Goal: Register for event/course

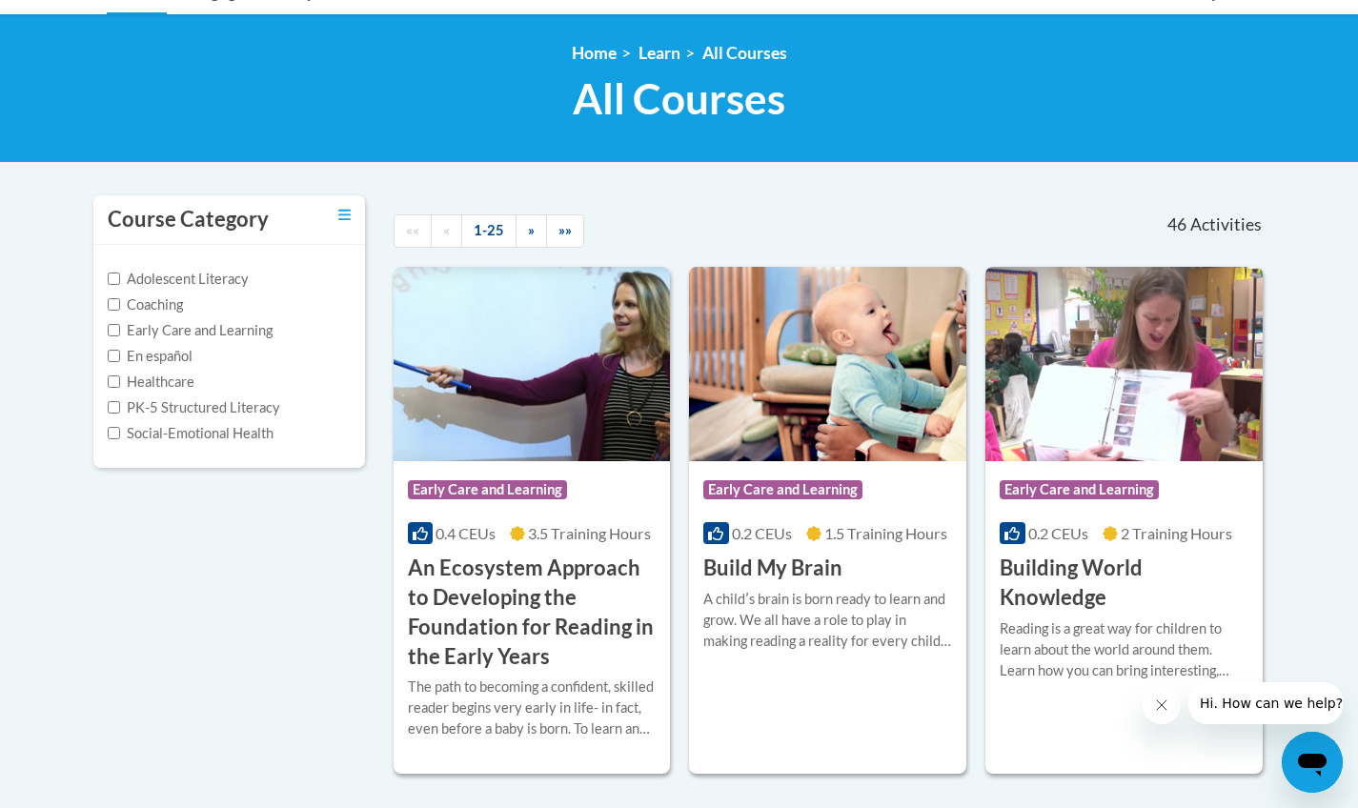
scroll to position [238, 0]
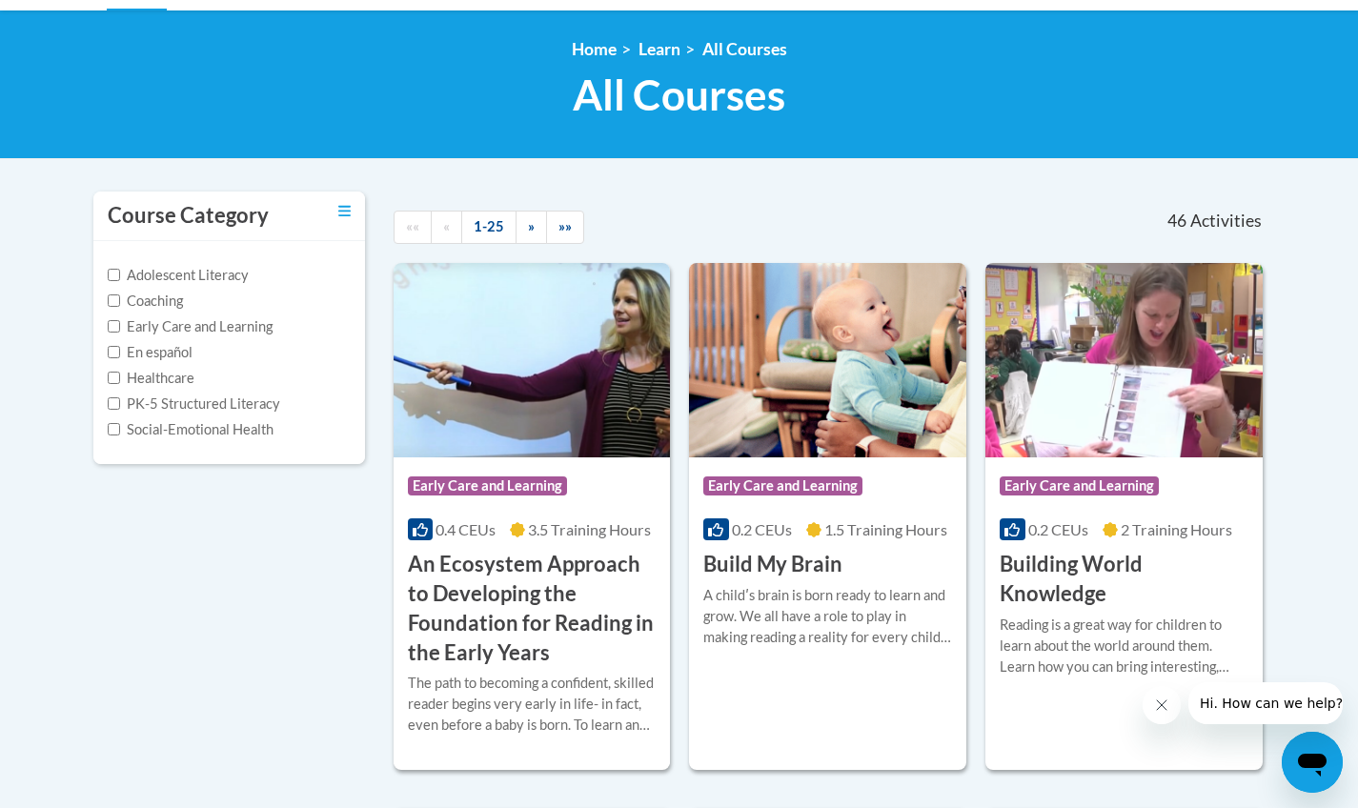
click at [852, 482] on span "Early Care and Learning" at bounding box center [782, 485] width 159 height 19
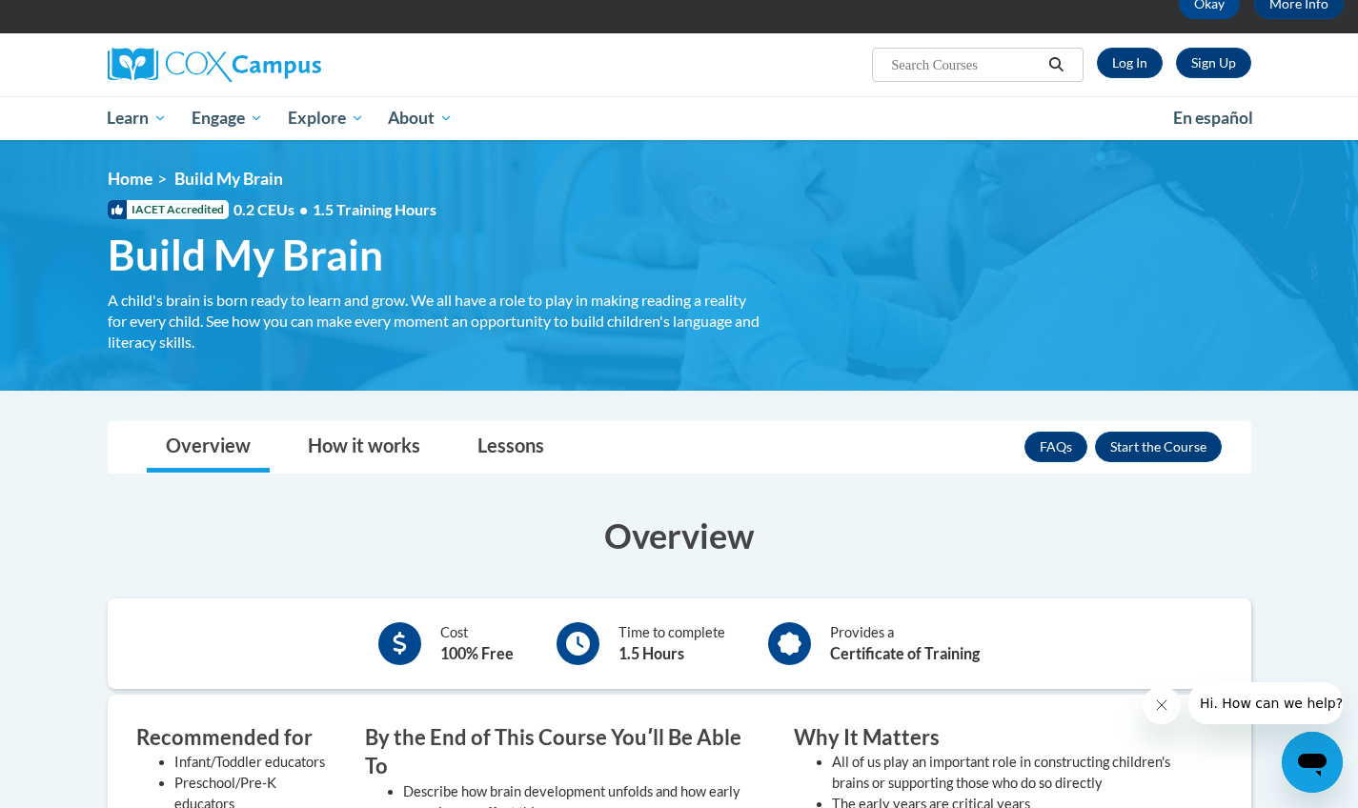
scroll to position [112, 0]
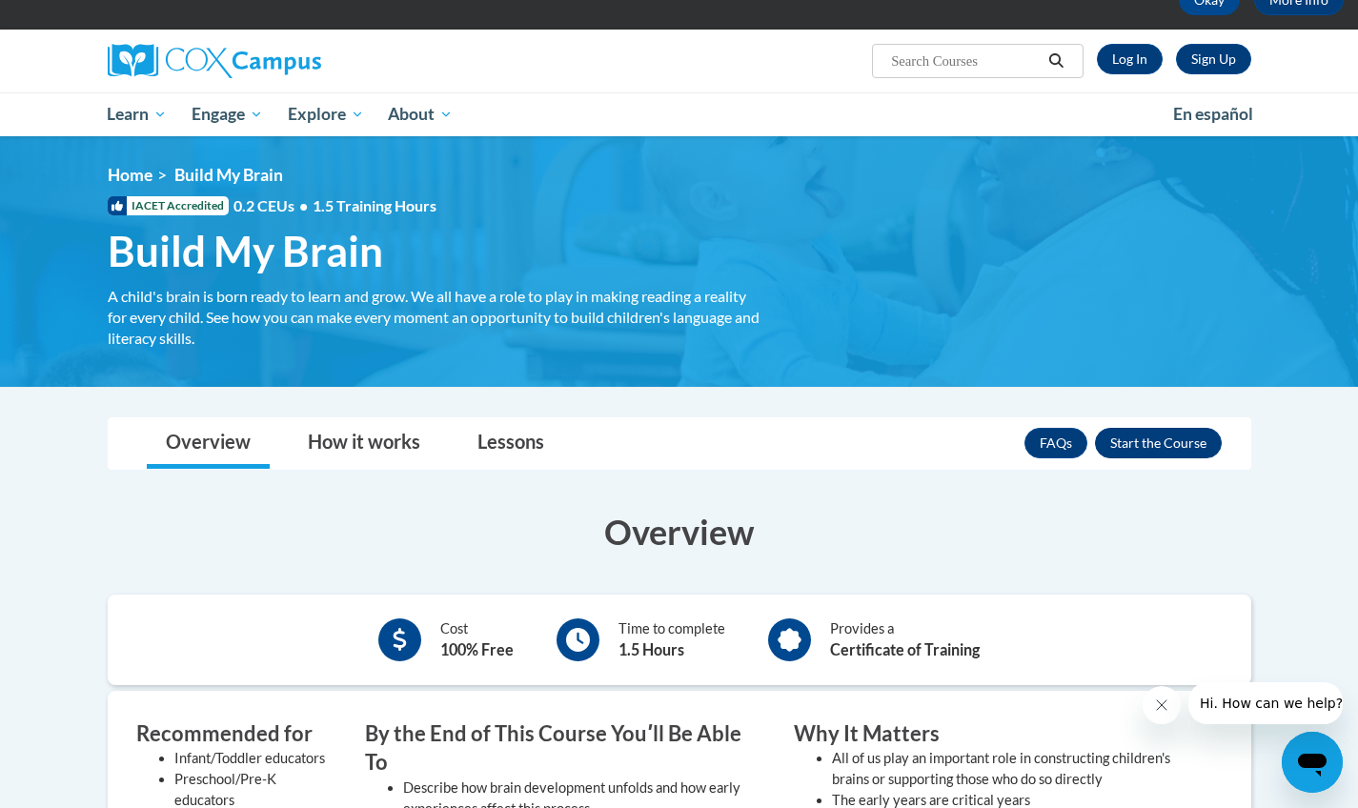
click at [1152, 447] on button "Enroll" at bounding box center [1158, 443] width 127 height 30
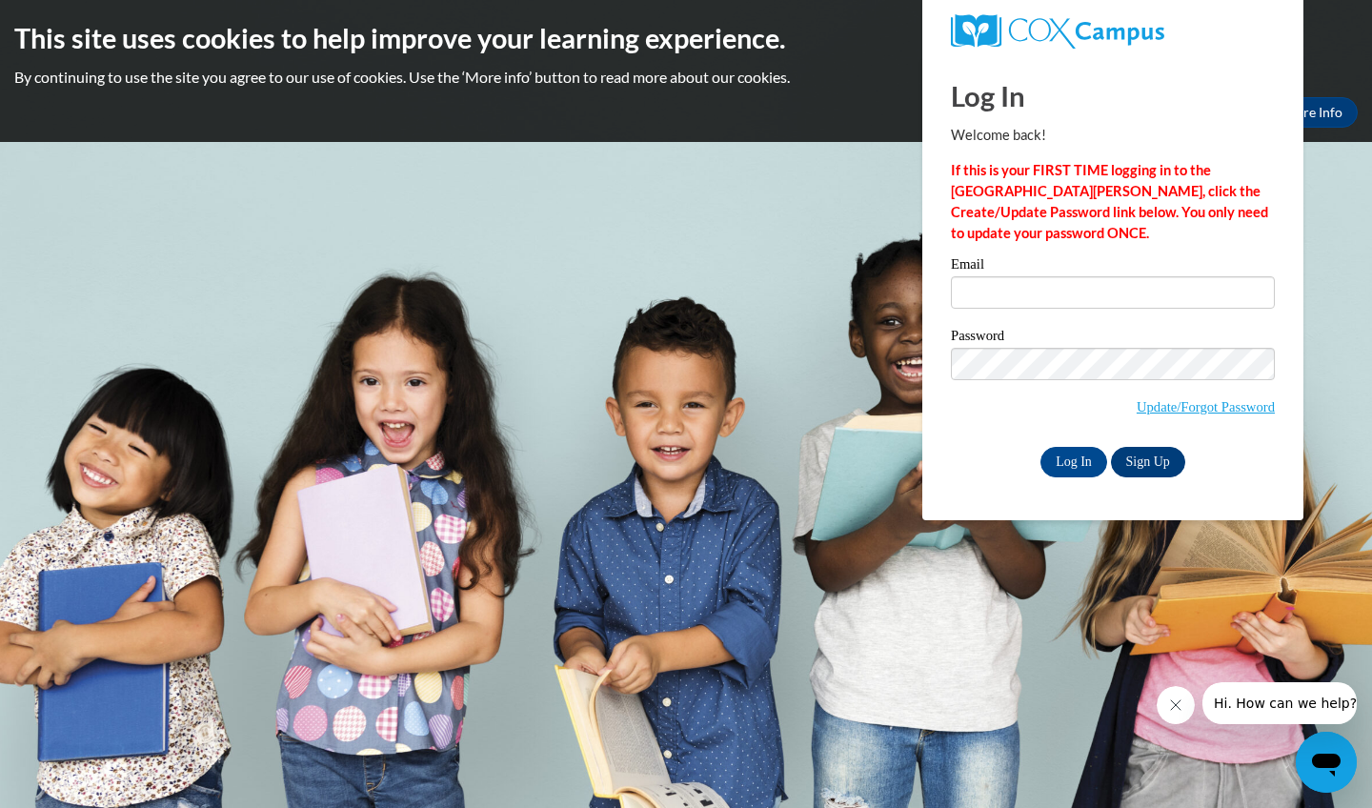
click at [1162, 460] on link "Sign Up" at bounding box center [1148, 462] width 74 height 30
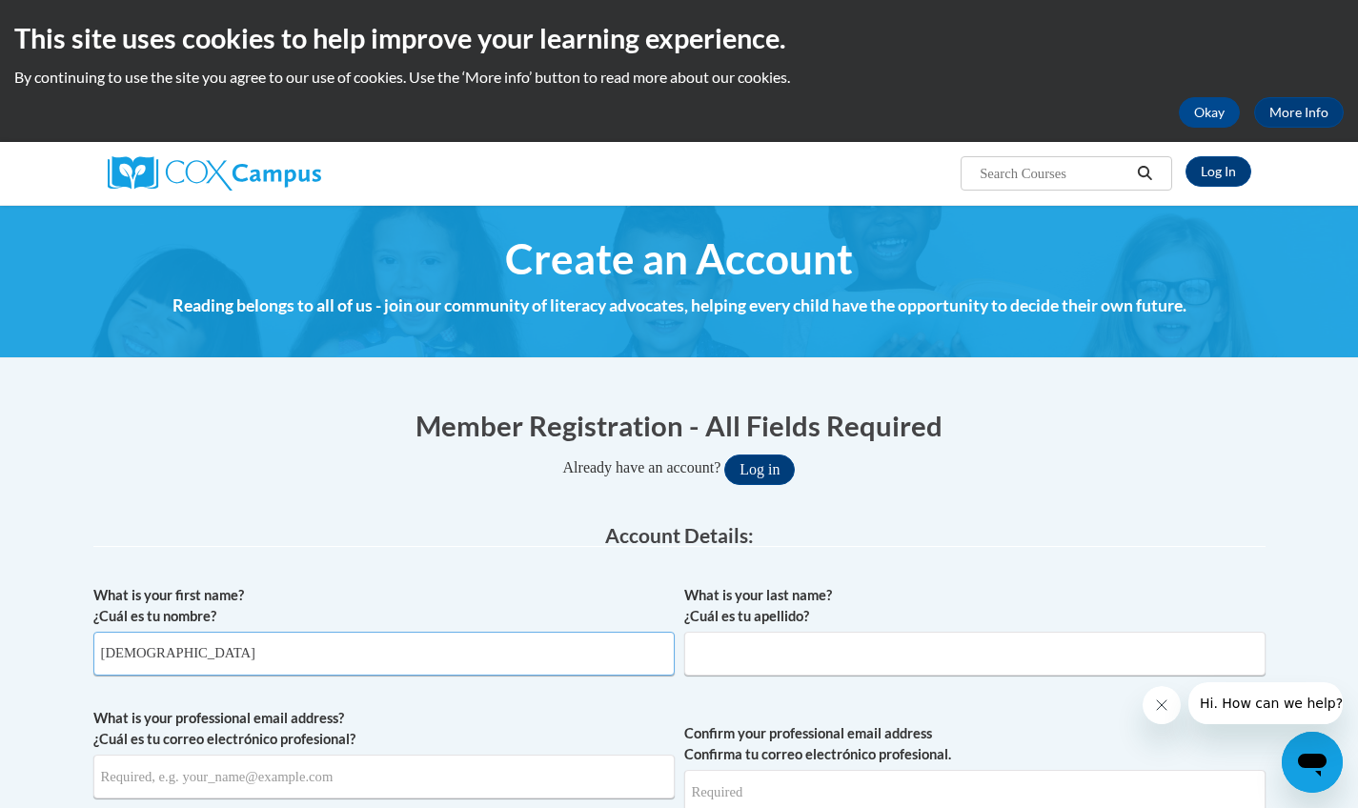
type input "[PERSON_NAME]"
type input "Grabowski"
click at [767, 468] on button "Log in" at bounding box center [759, 469] width 71 height 30
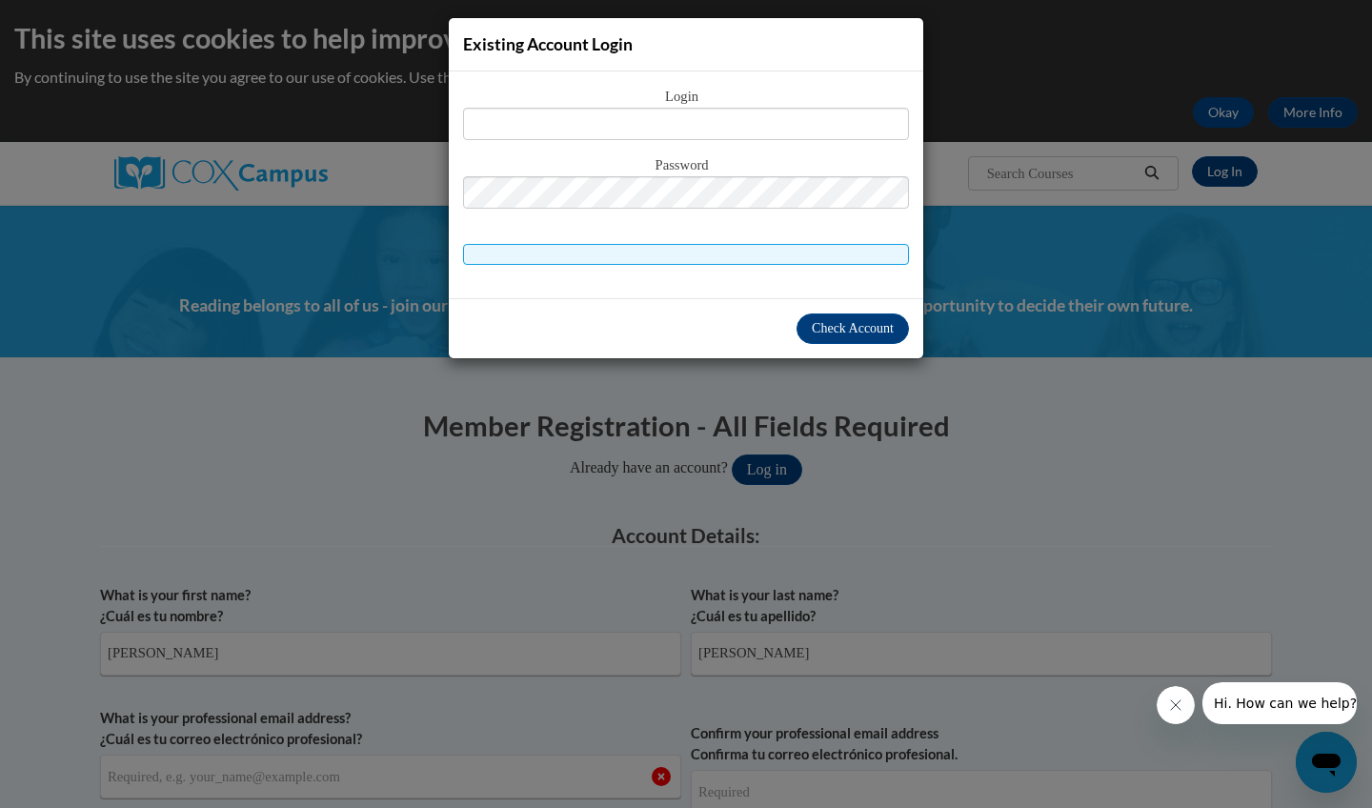
click at [681, 23] on div "Existing Account Login" at bounding box center [686, 44] width 474 height 53
click at [1173, 535] on div "Existing Account Login Login Password" at bounding box center [686, 404] width 1372 height 808
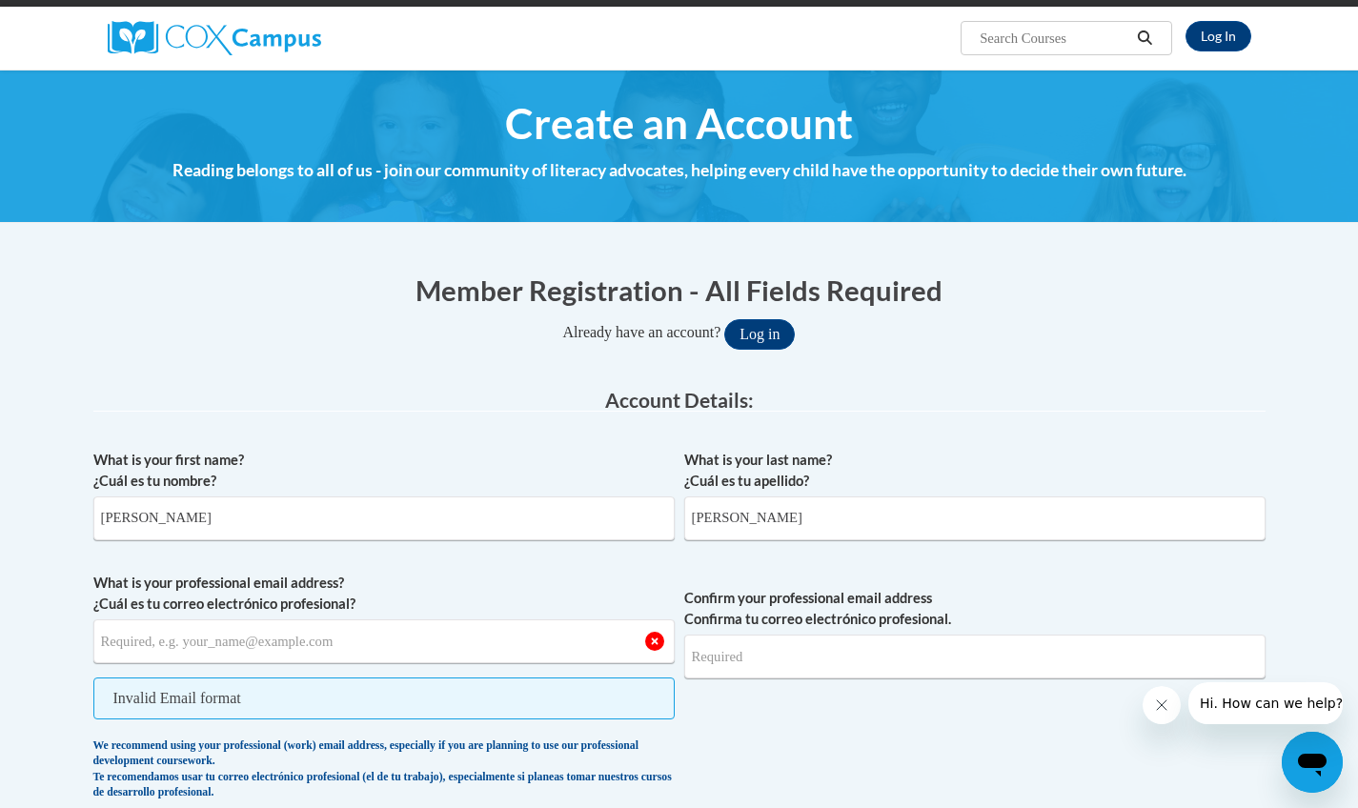
scroll to position [260, 0]
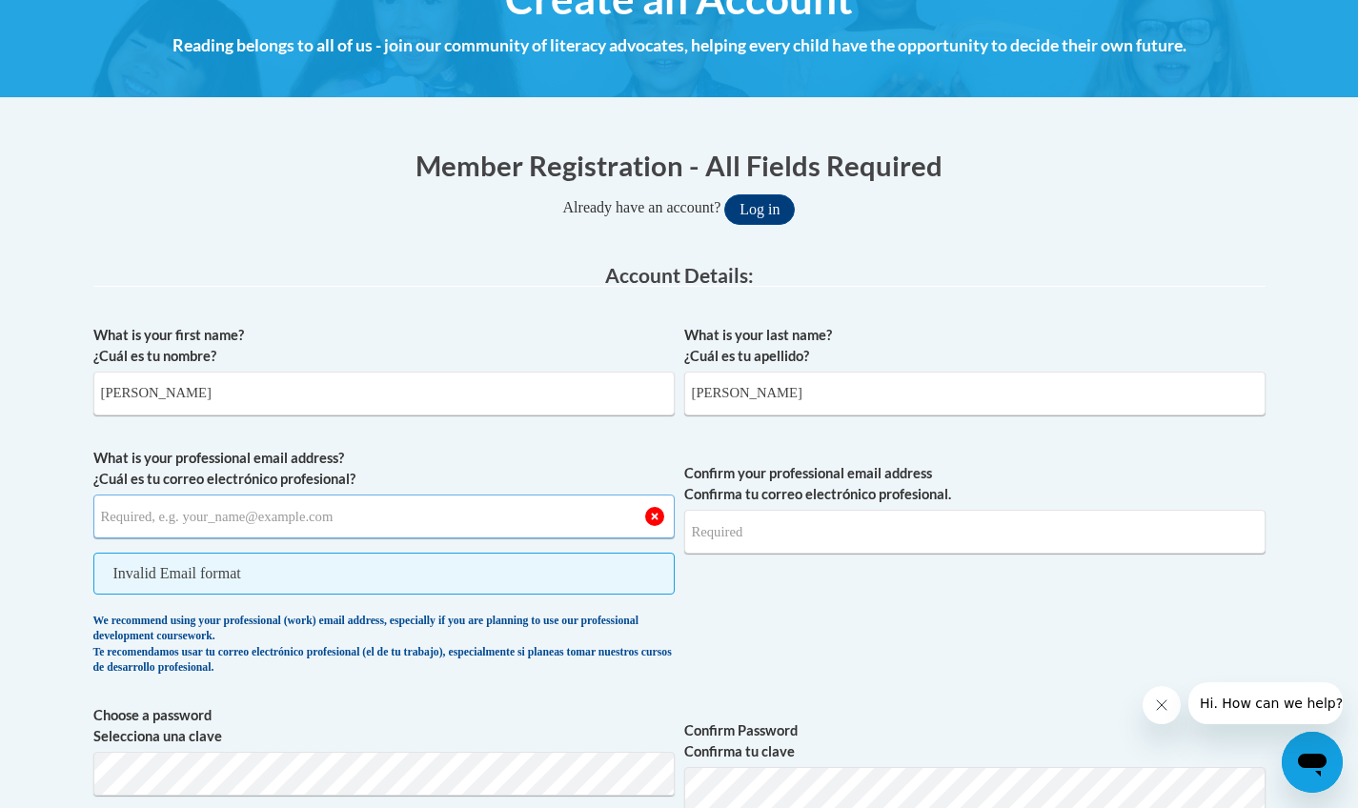
click at [190, 515] on input "What is your professional email address? ¿Cuál es tu correo electrónico profesi…" at bounding box center [383, 517] width 581 height 44
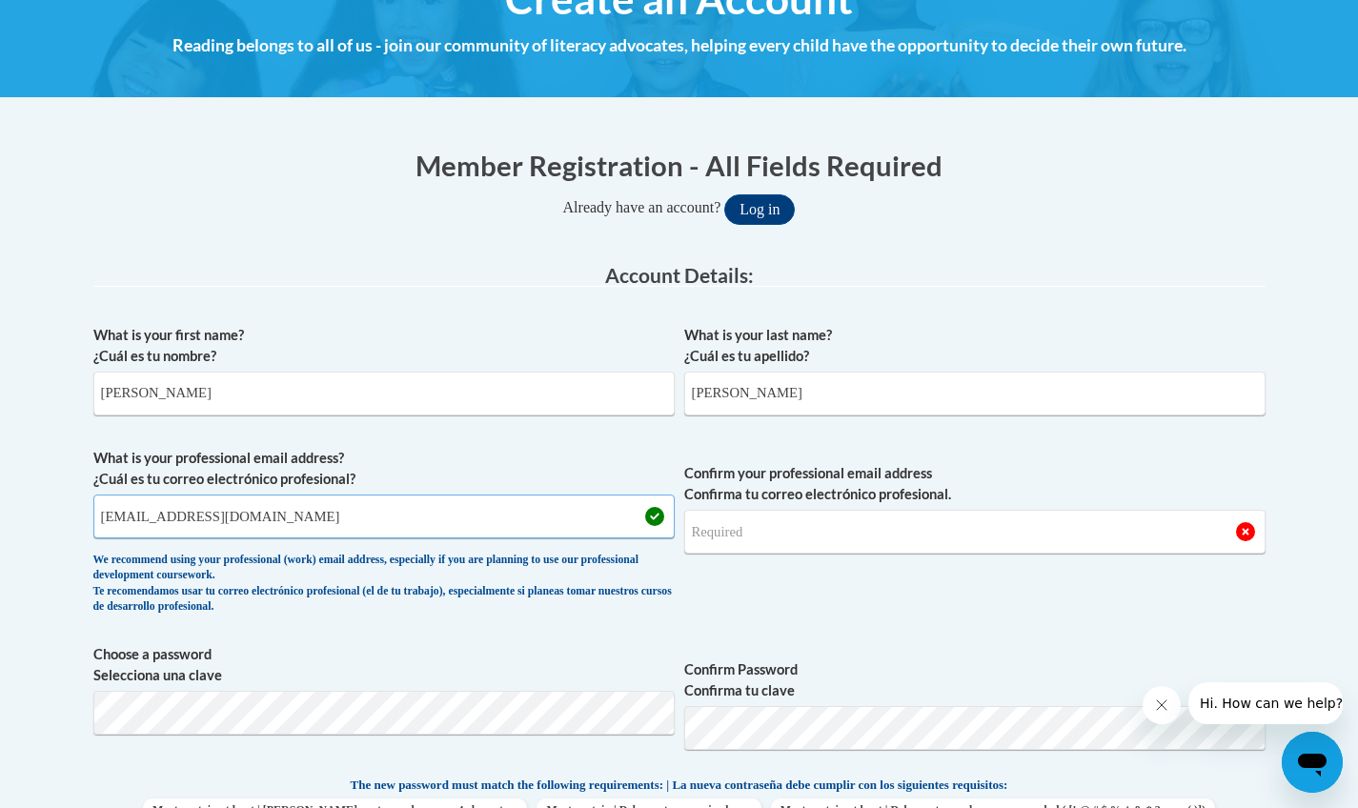
type input "mrchis.faustus@gmail.com"
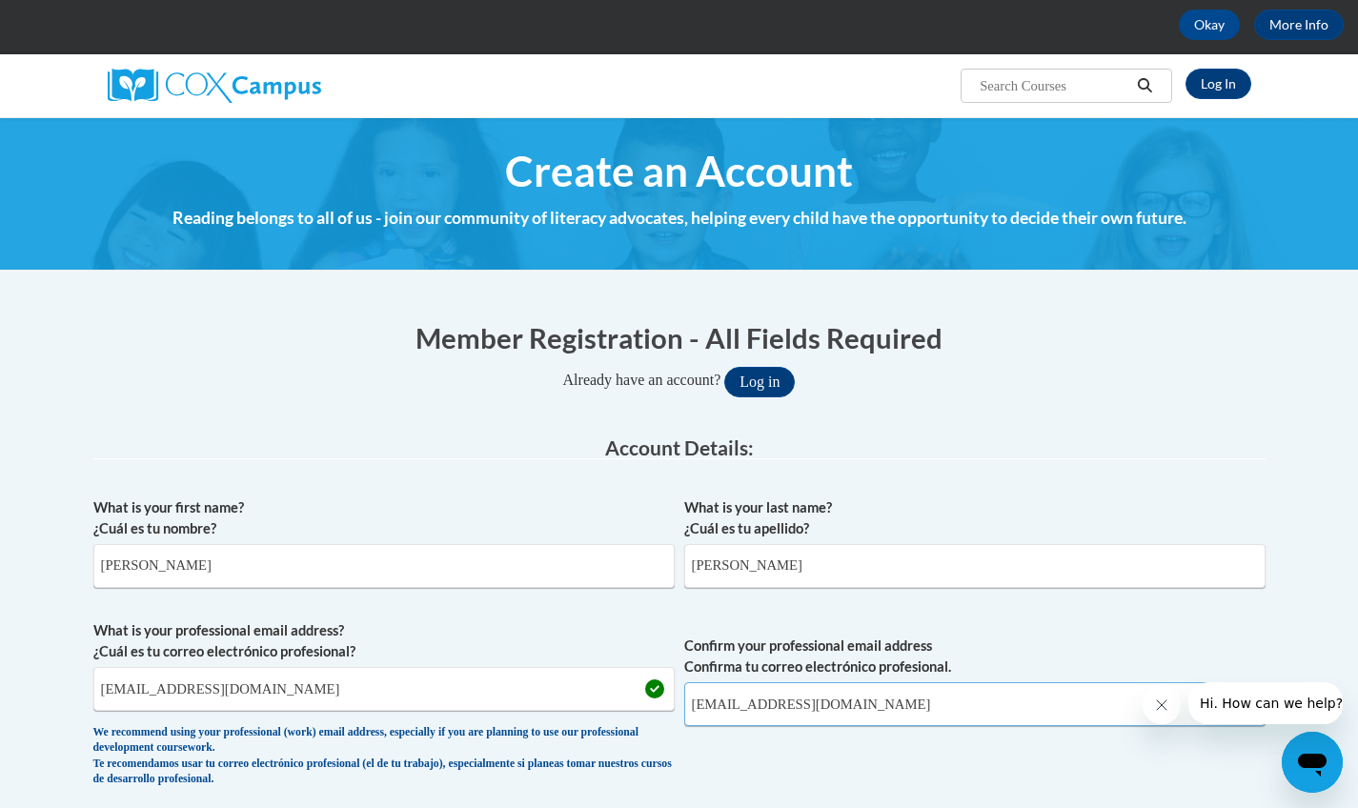
scroll to position [423, 0]
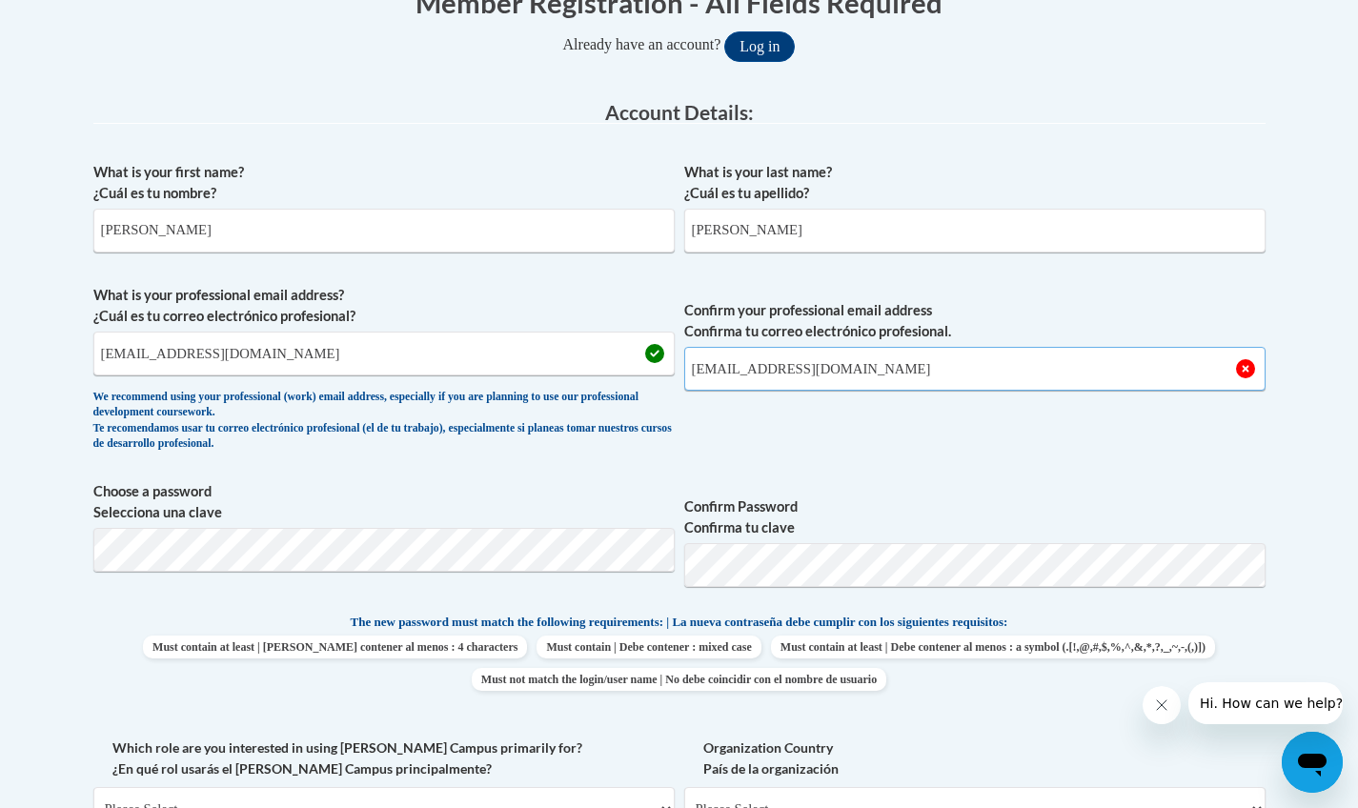
type input "mrchis.faustus@gmail.com"
click at [200, 550] on fieldset "Account Details: xcvbxvcb Biography New Photo (GIF / JPEG) What is your first n…" at bounding box center [679, 566] width 1172 height 929
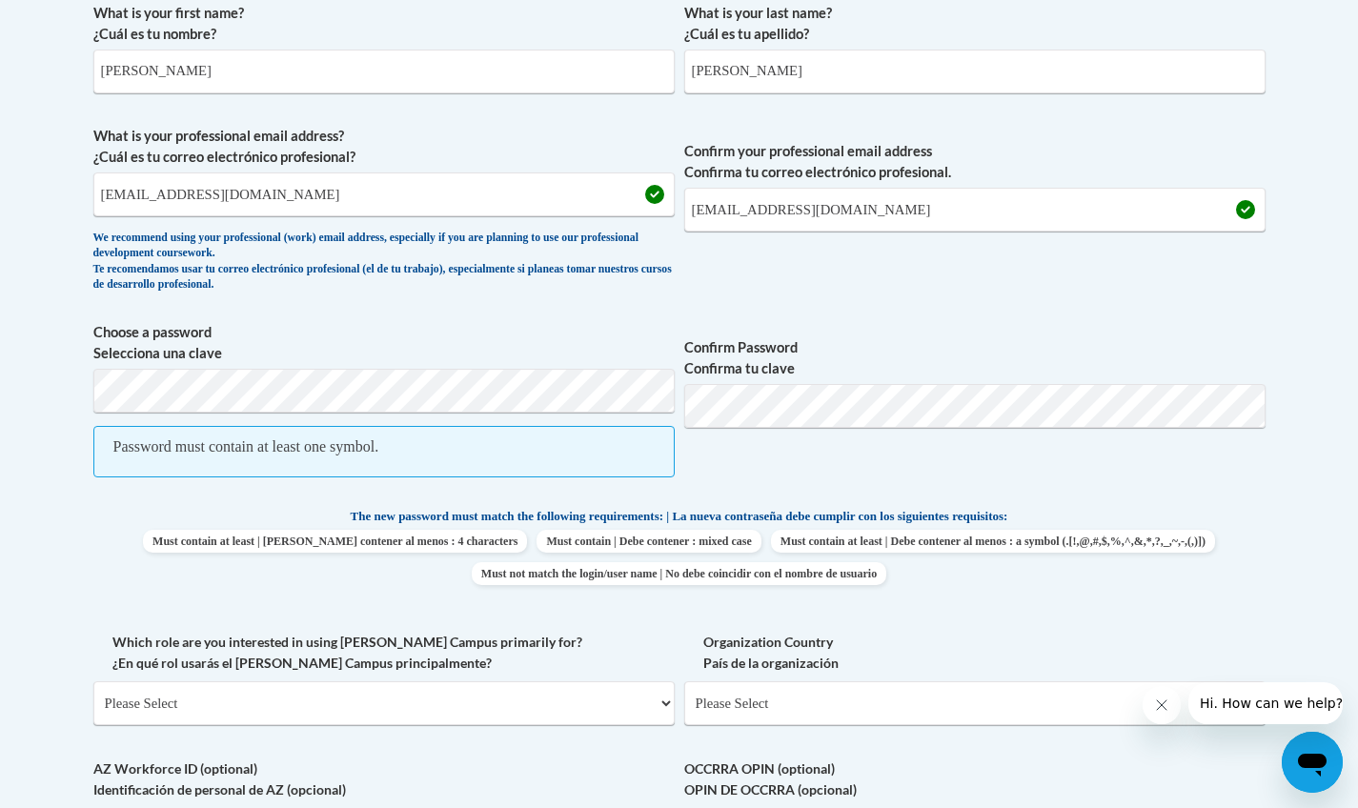
scroll to position [586, 0]
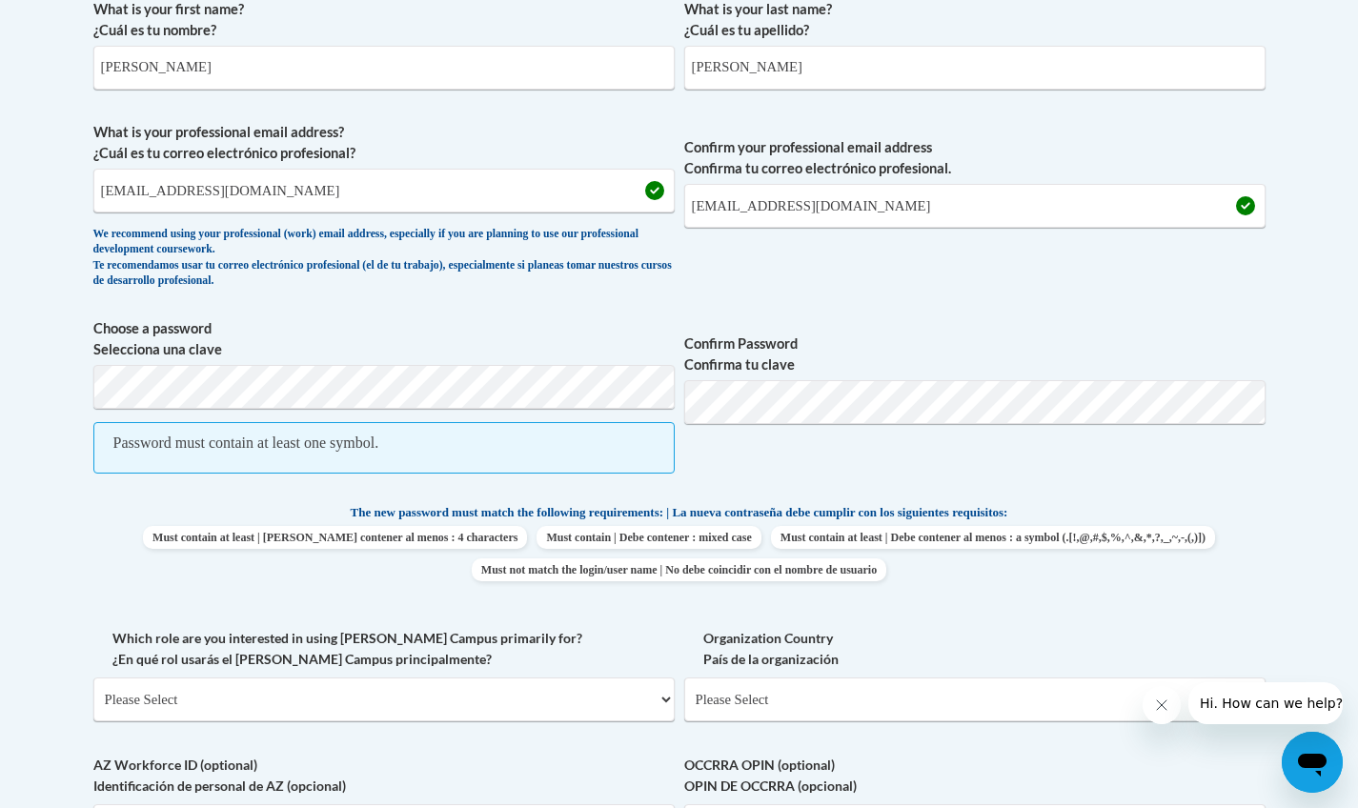
click at [161, 452] on span "Password must contain at least one symbol." at bounding box center [383, 447] width 581 height 51
click at [1, 506] on body "This site uses cookies to help improve your learning experience. By continuing …" at bounding box center [679, 603] width 1358 height 2379
click at [155, 441] on div "Password must contain at least one symbol." at bounding box center [246, 443] width 266 height 21
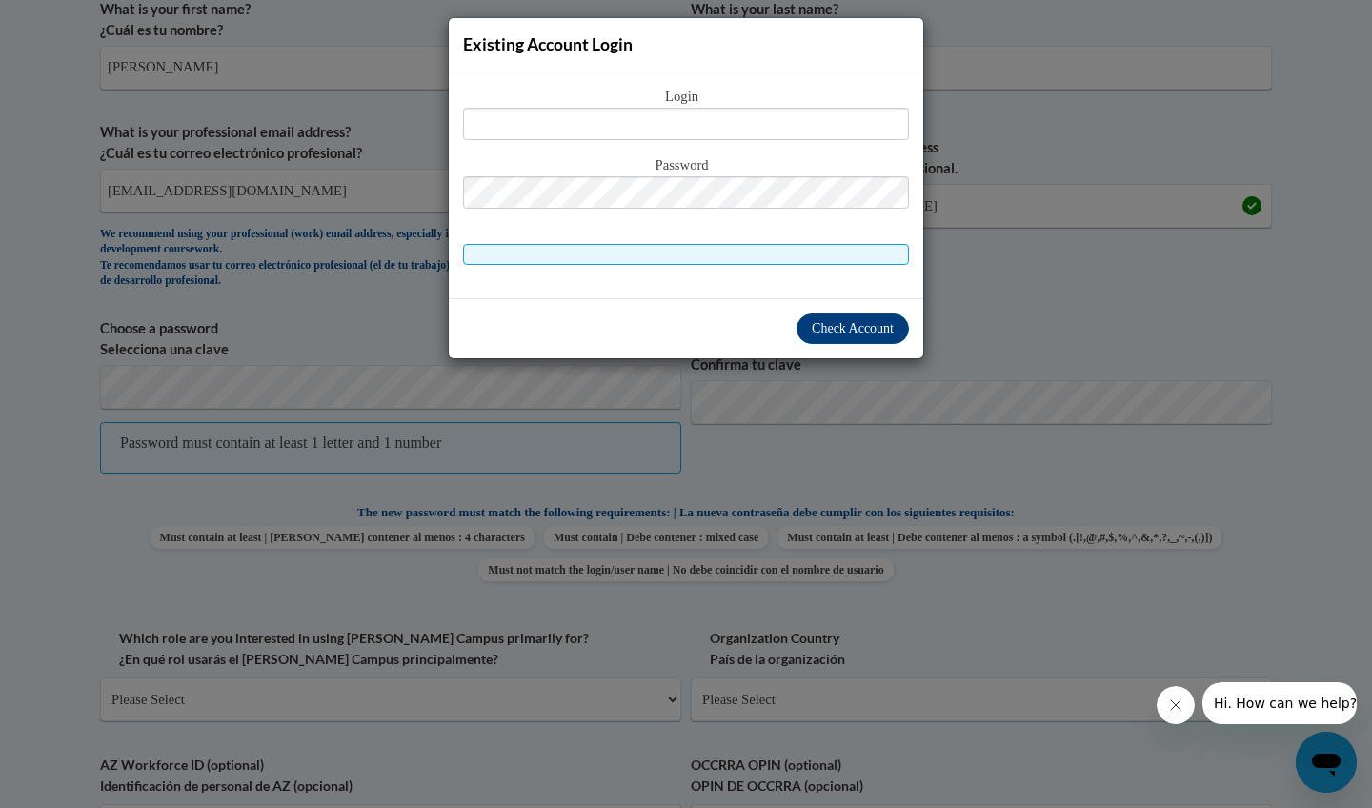
click at [1071, 324] on div "Existing Account Login Login Password" at bounding box center [686, 404] width 1372 height 808
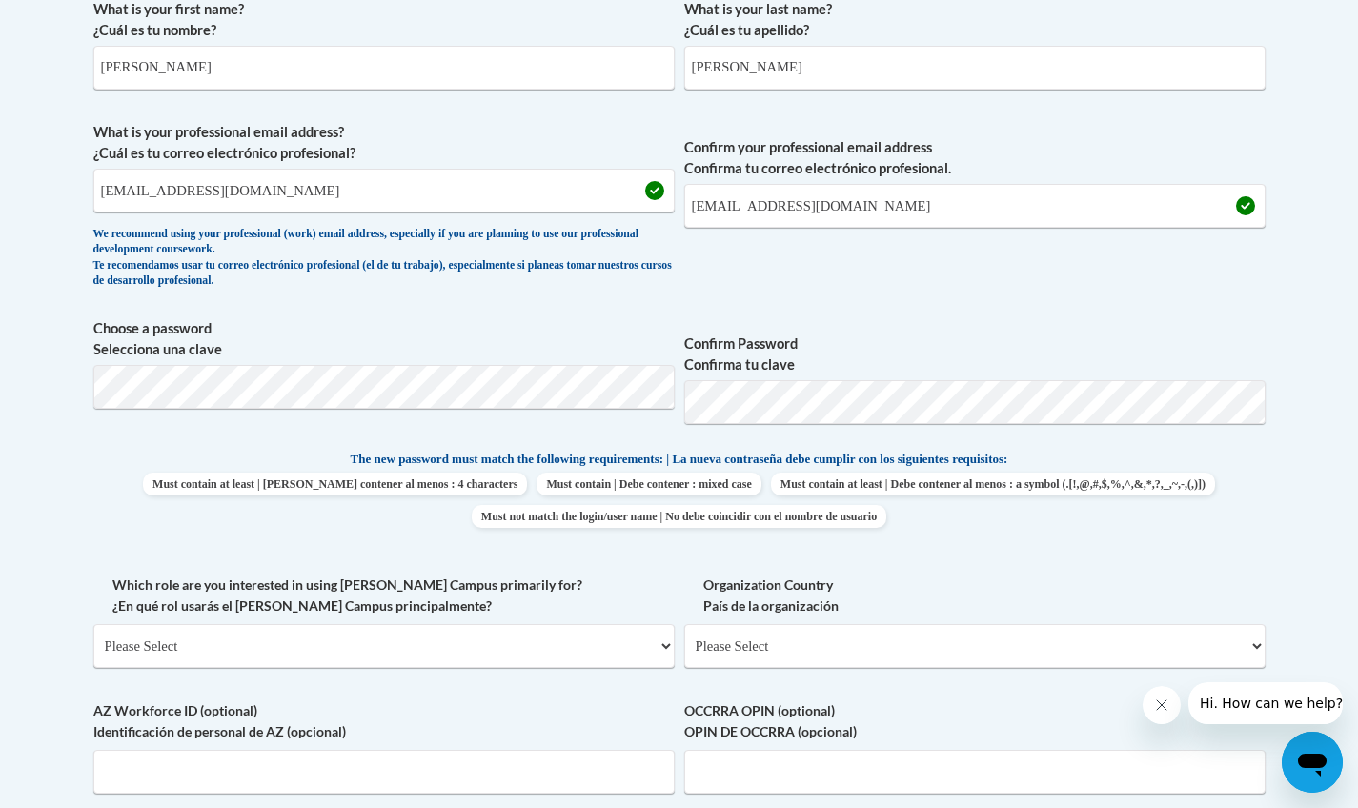
click at [1196, 577] on label "Organization Country País de la organización" at bounding box center [974, 596] width 581 height 42
click at [1196, 624] on select "Please Select United States | Estados Unidos Outside of the United States | Fue…" at bounding box center [974, 646] width 581 height 44
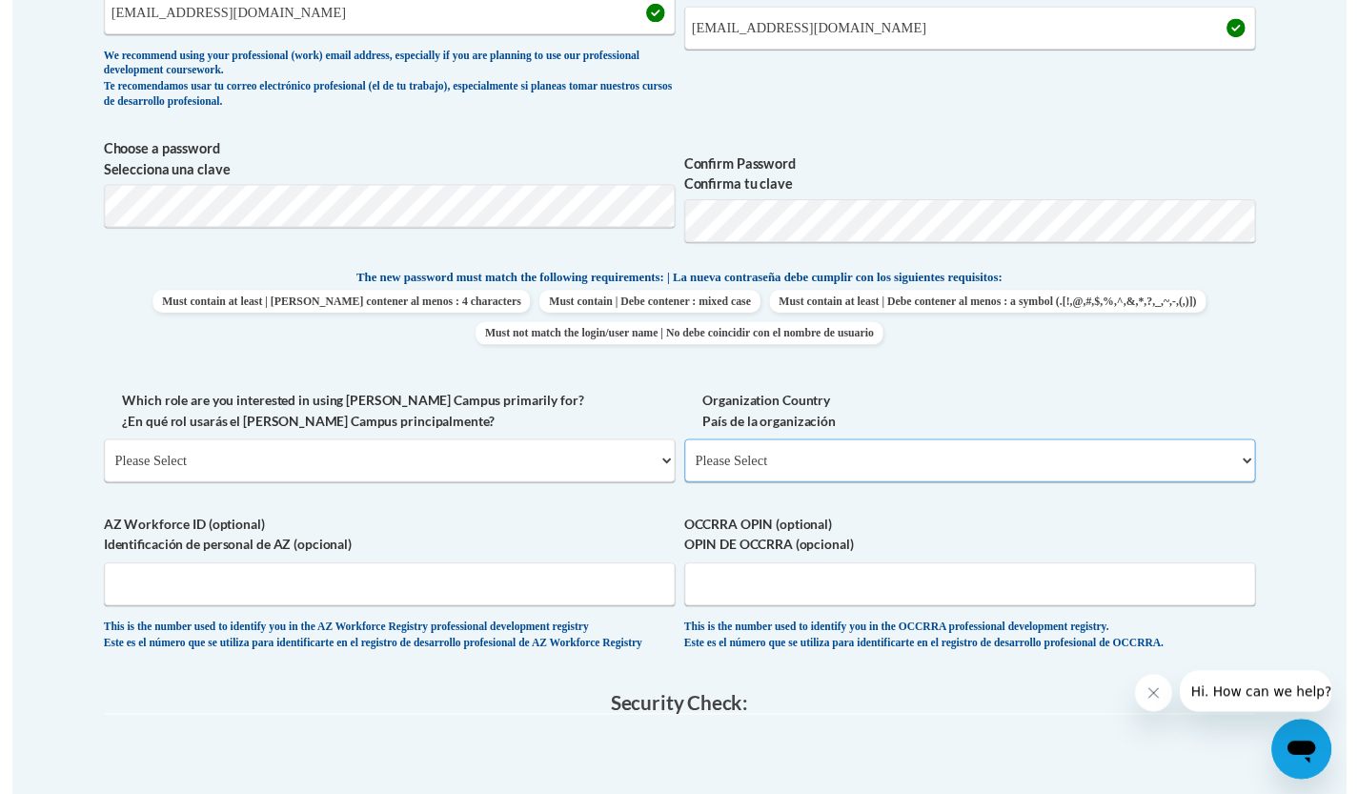
scroll to position [823, 0]
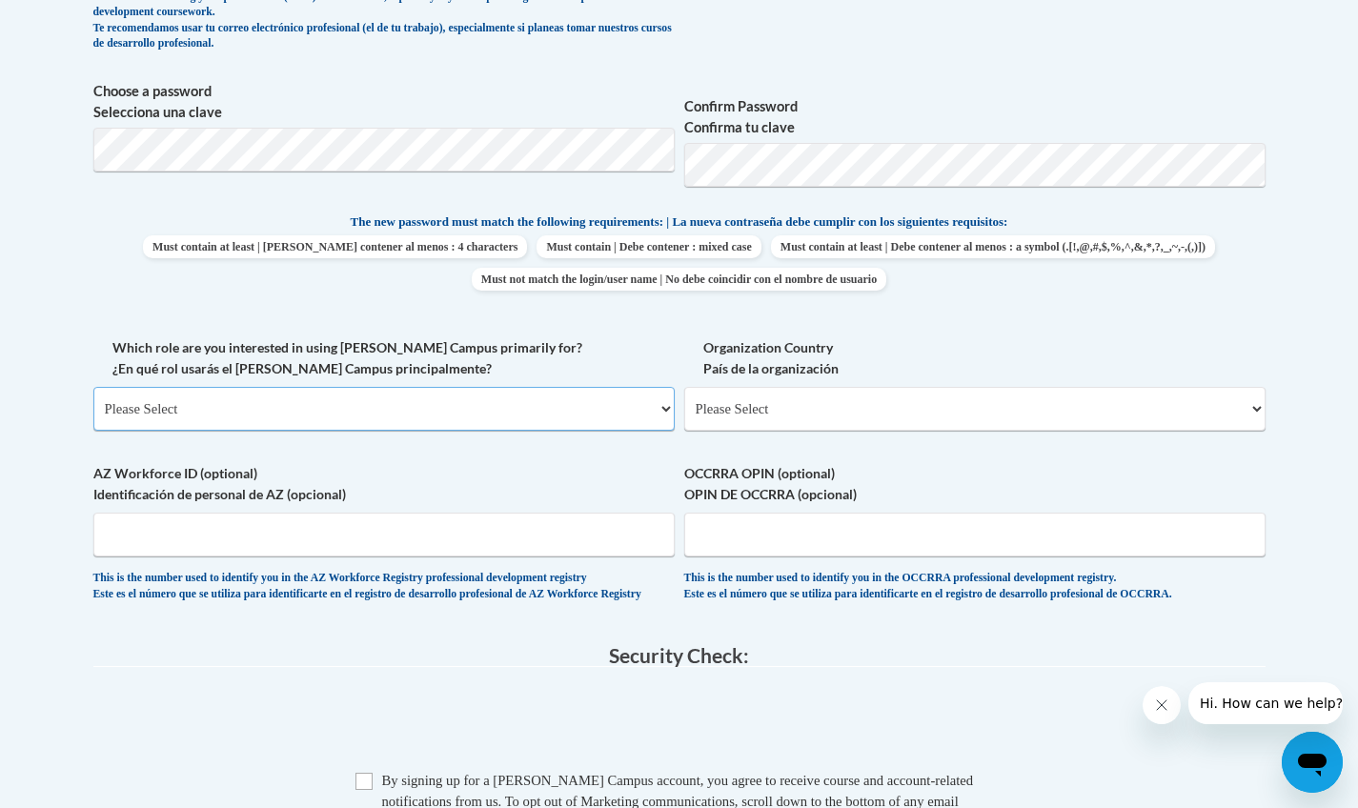
select select "fbf2d438-af2f-41f8-98f1-81c410e29de3"
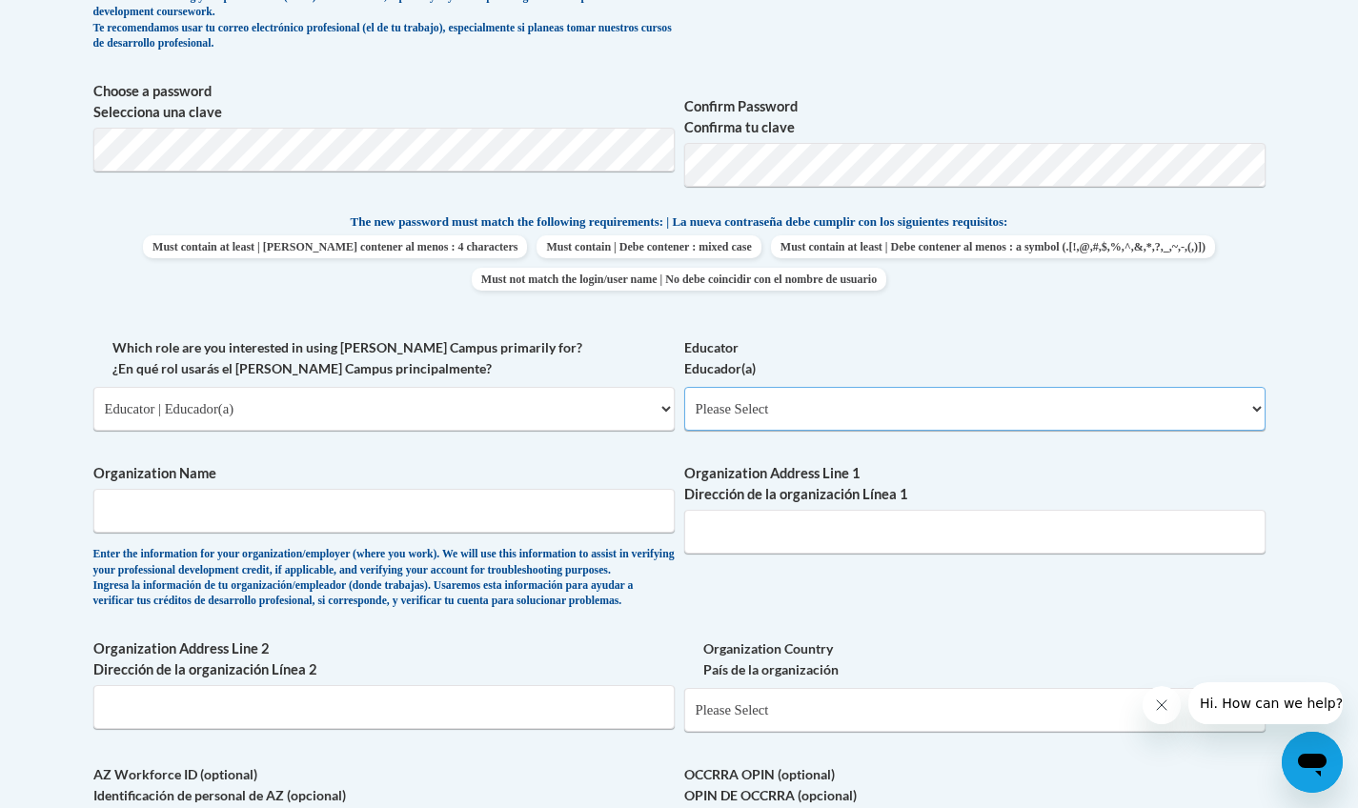
select select "5e2af403-4f2c-4e49-a02f-103e55d7b75b"
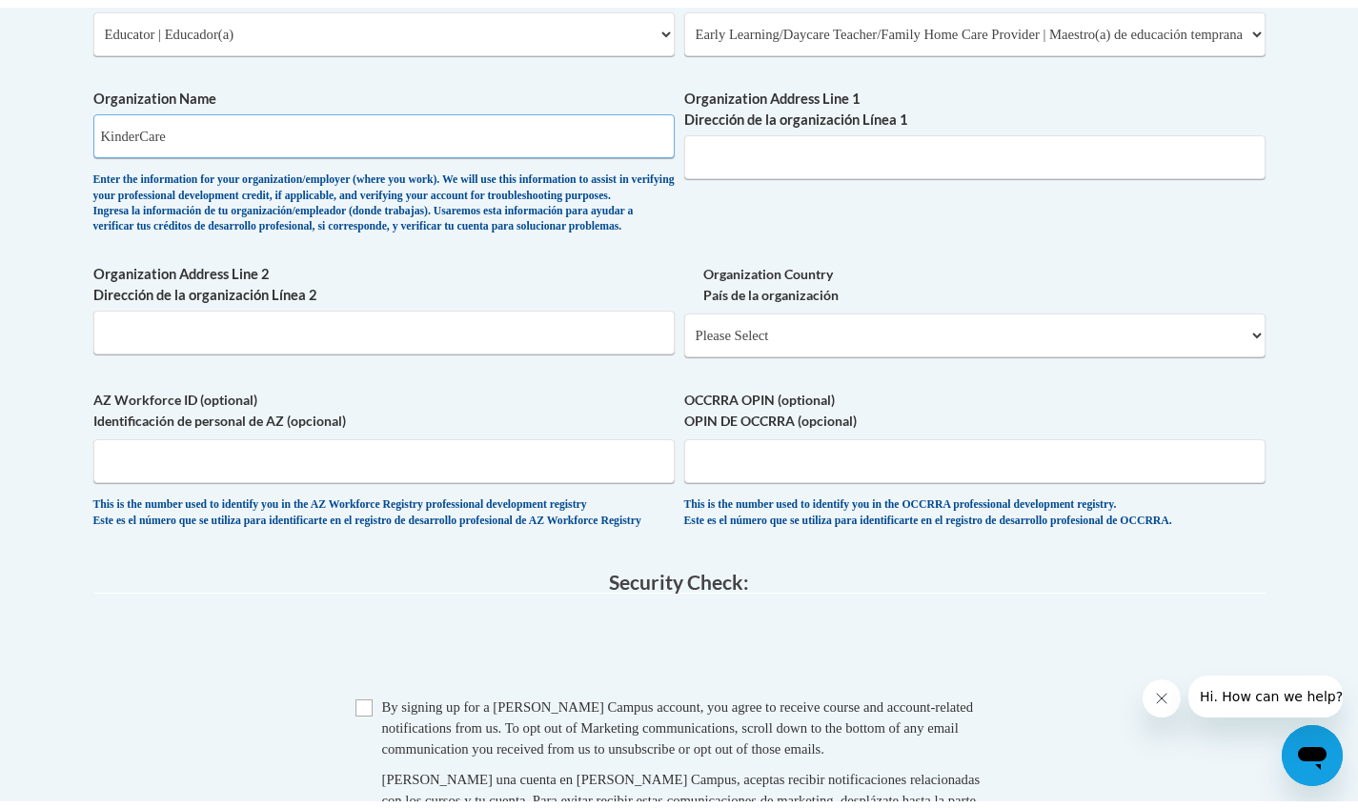
scroll to position [1221, 0]
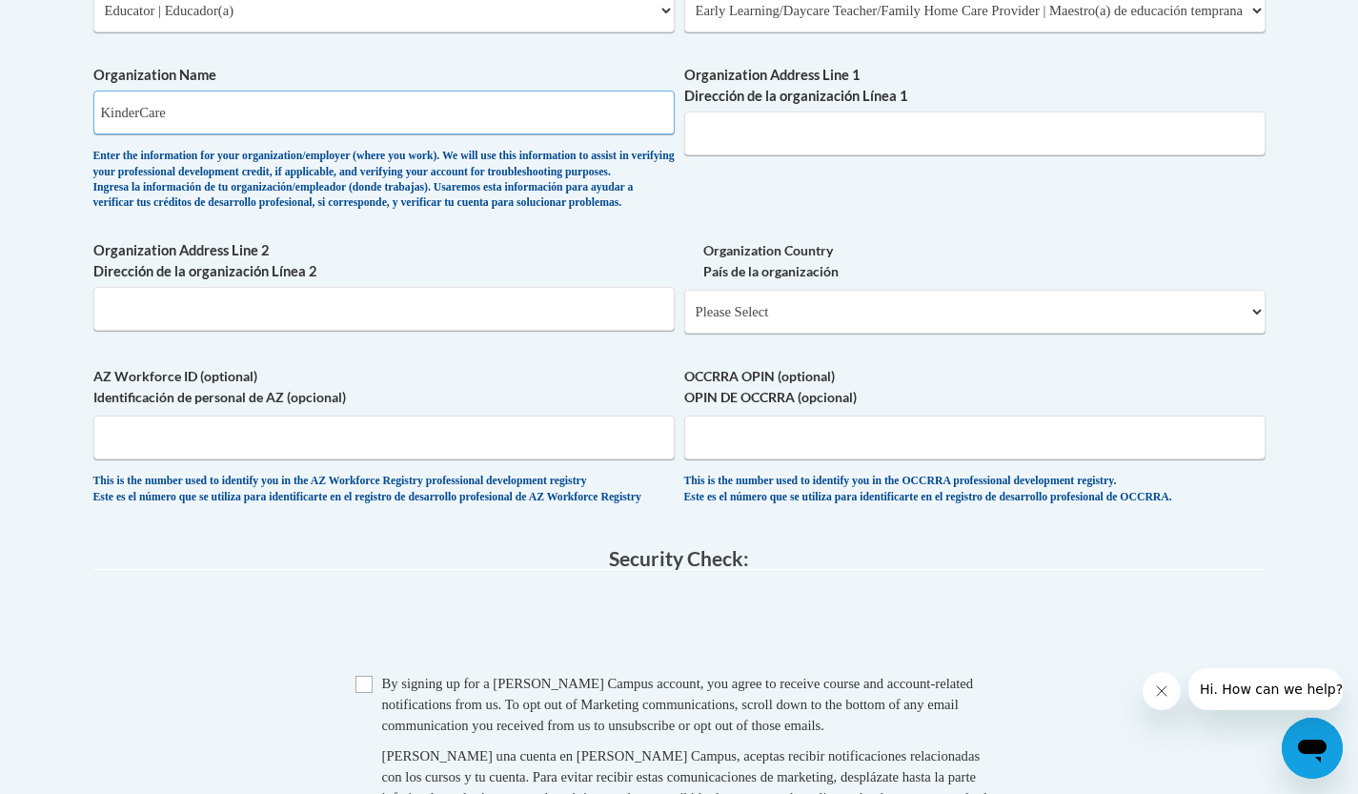
type input "KinderCare"
select select "ad49bcad-a171-4b2e-b99c-48b446064914"
select select
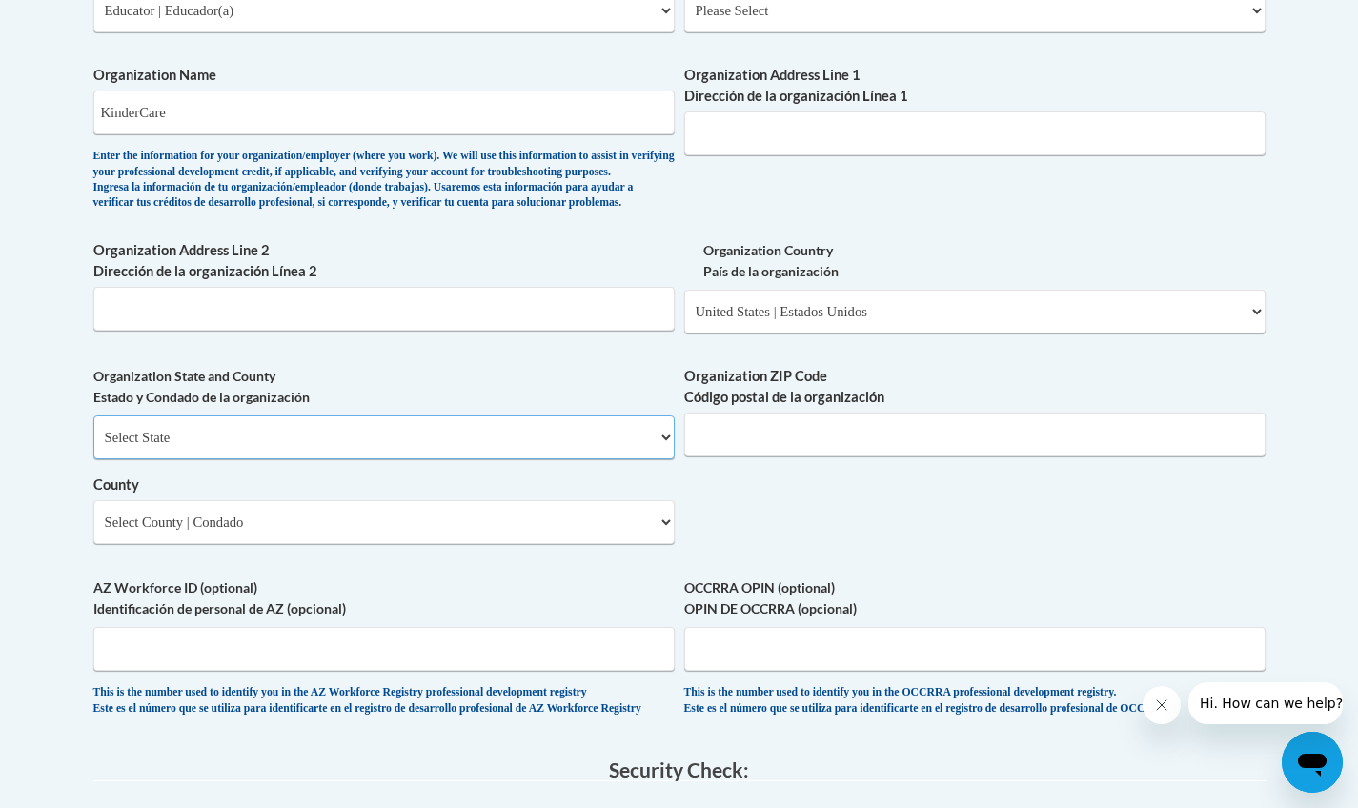
select select "Maryland"
select select "Anne Arundel"
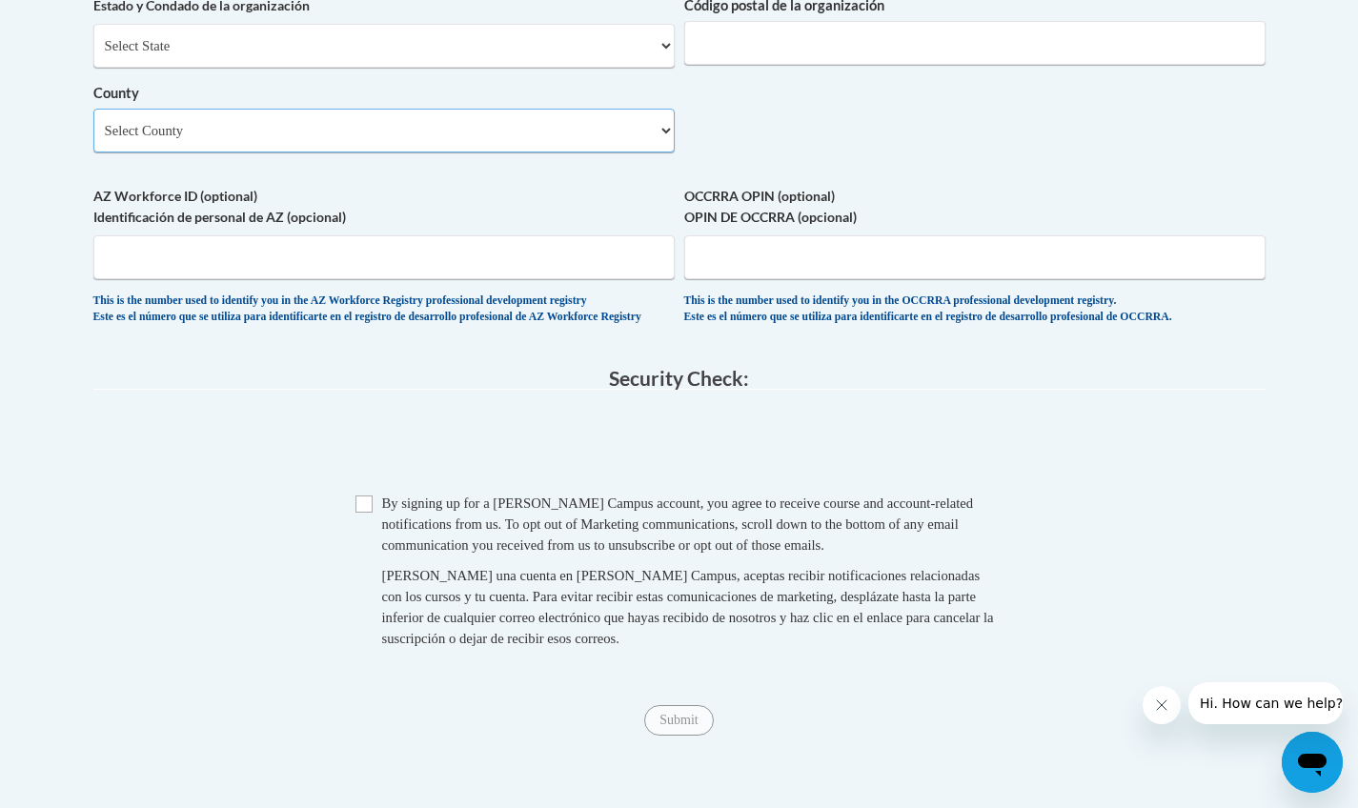
scroll to position [1660, 0]
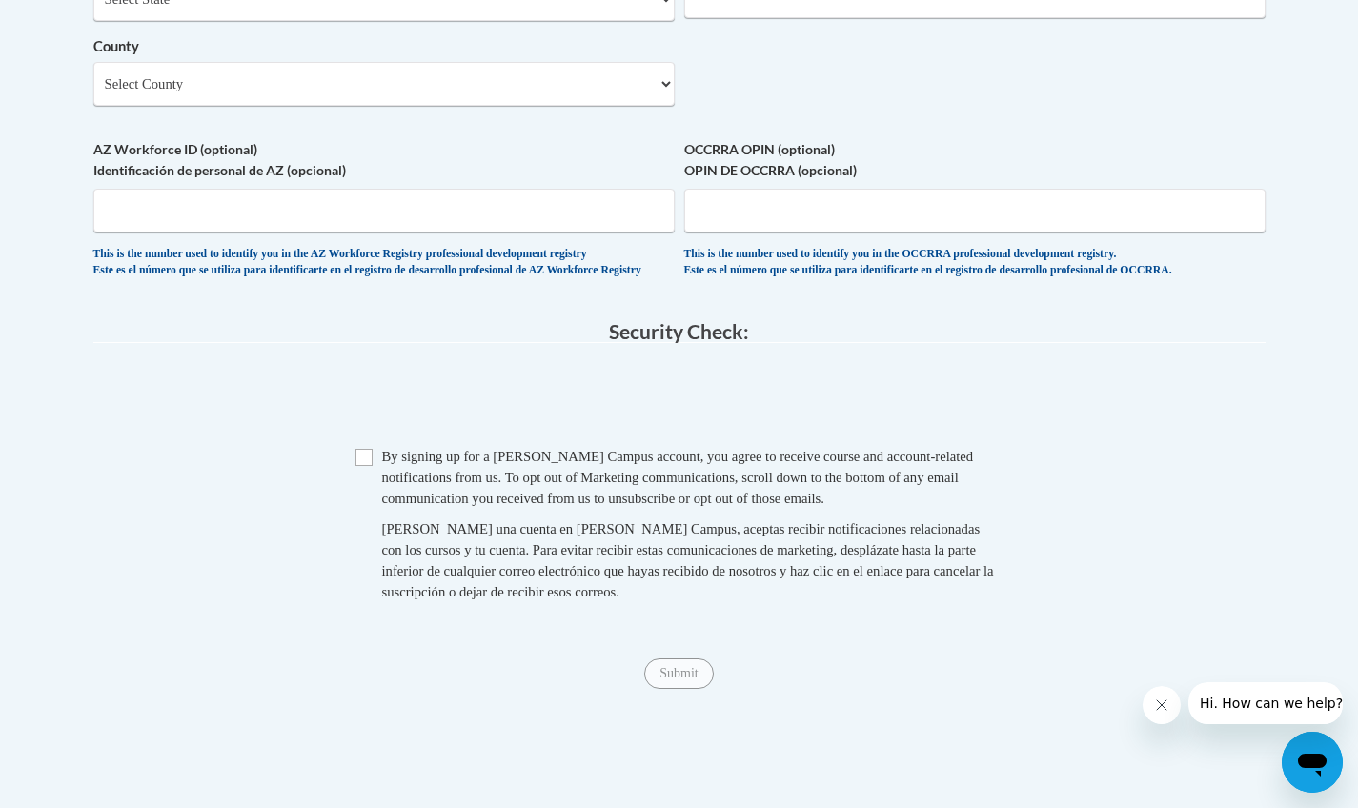
click at [368, 466] on input "Checkbox" at bounding box center [363, 457] width 17 height 17
checkbox input "true"
click at [656, 689] on input "Submit" at bounding box center [678, 673] width 69 height 30
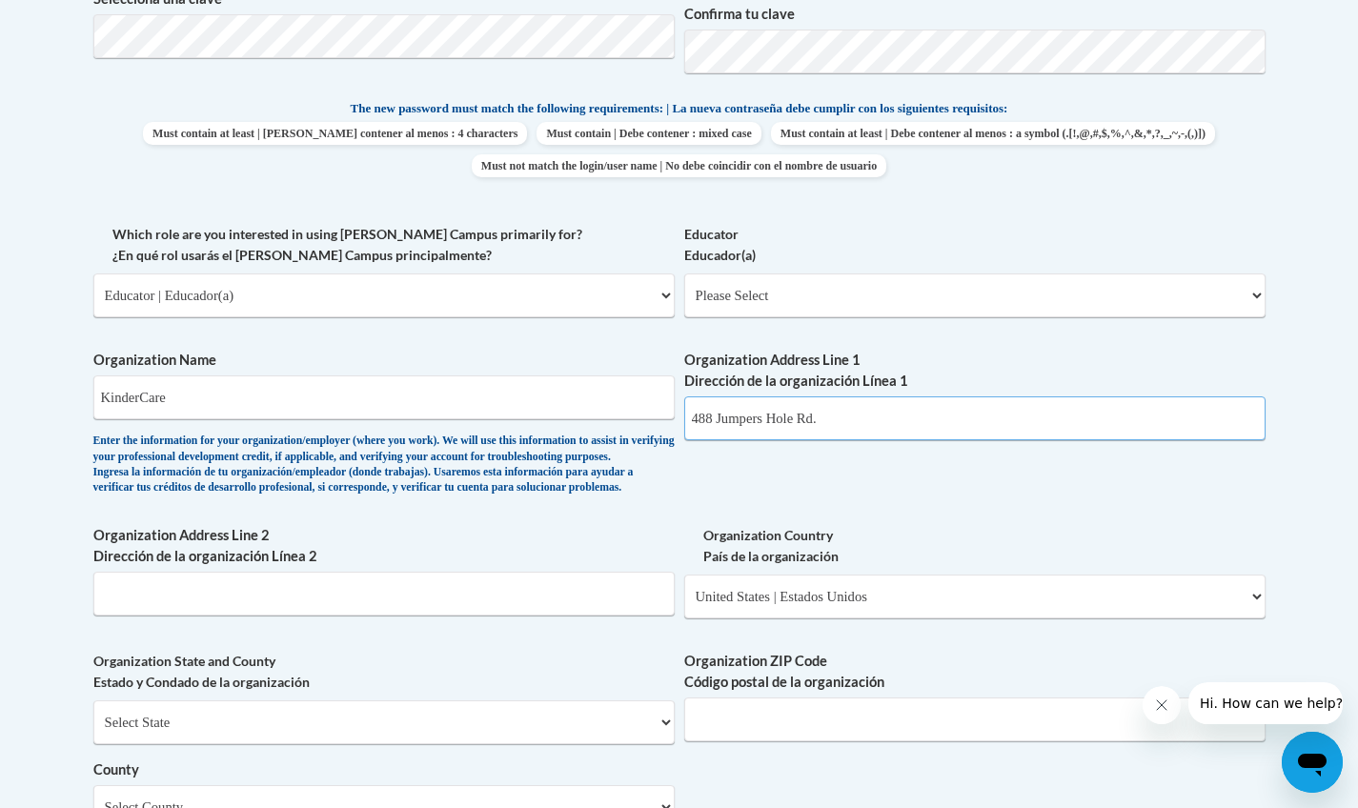
type input "488 Jumpers Hole Rd."
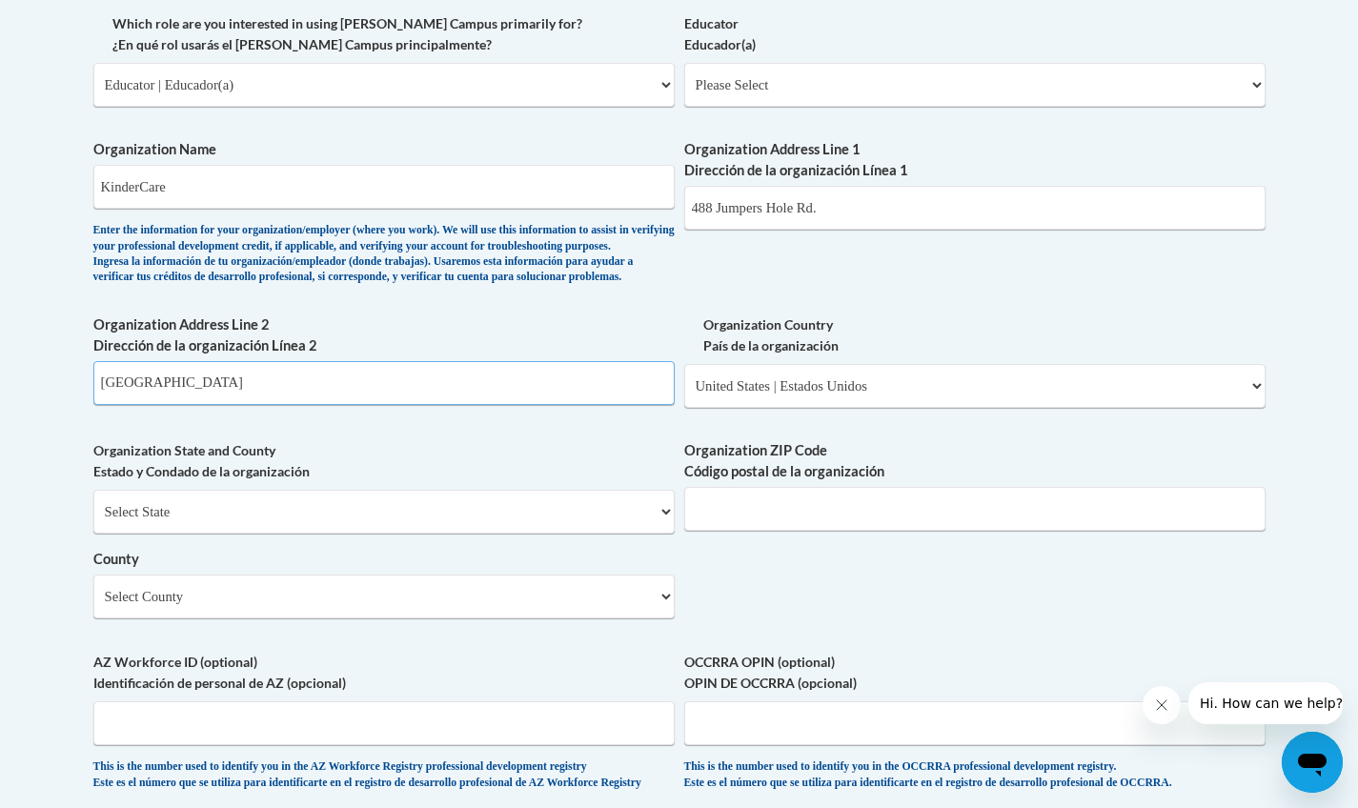
scroll to position [946, 0]
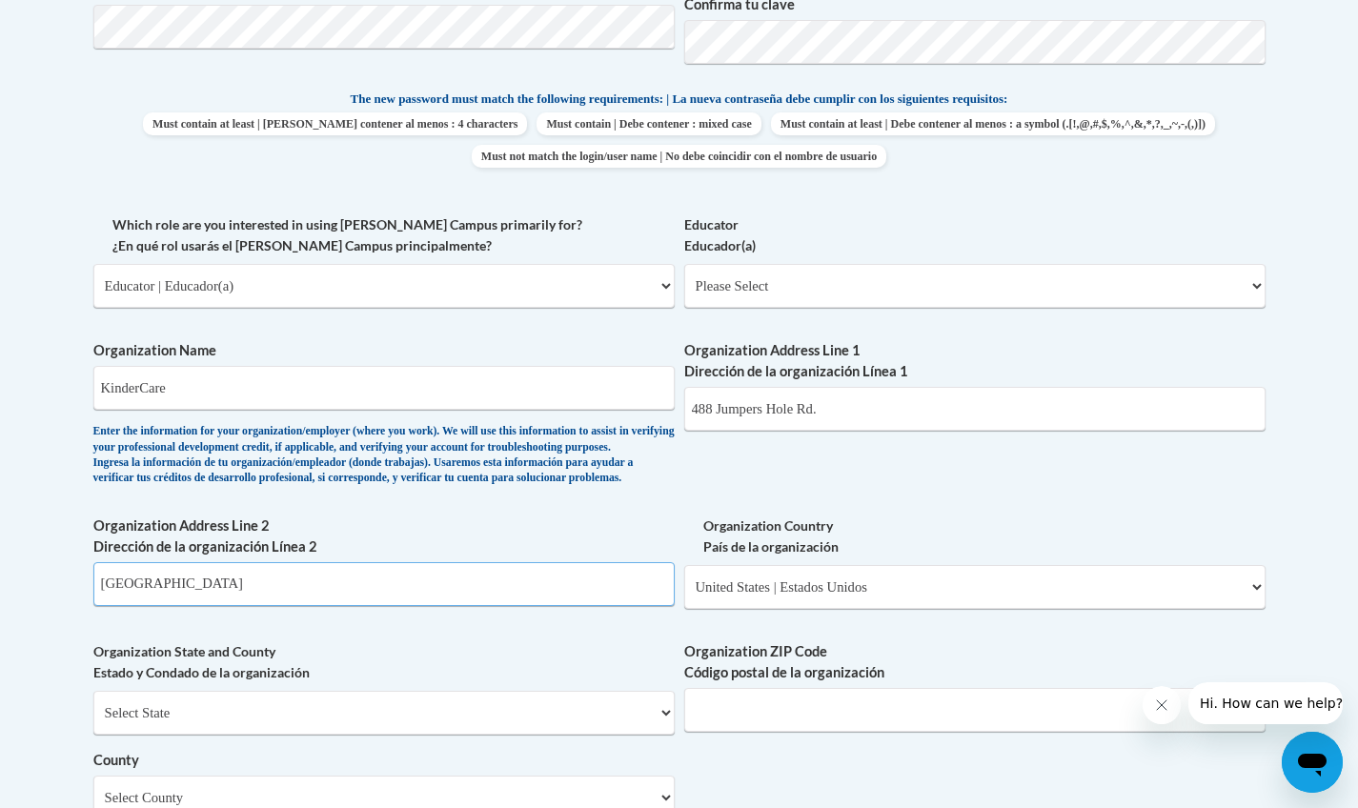
type input "Severna Park MD 21146"
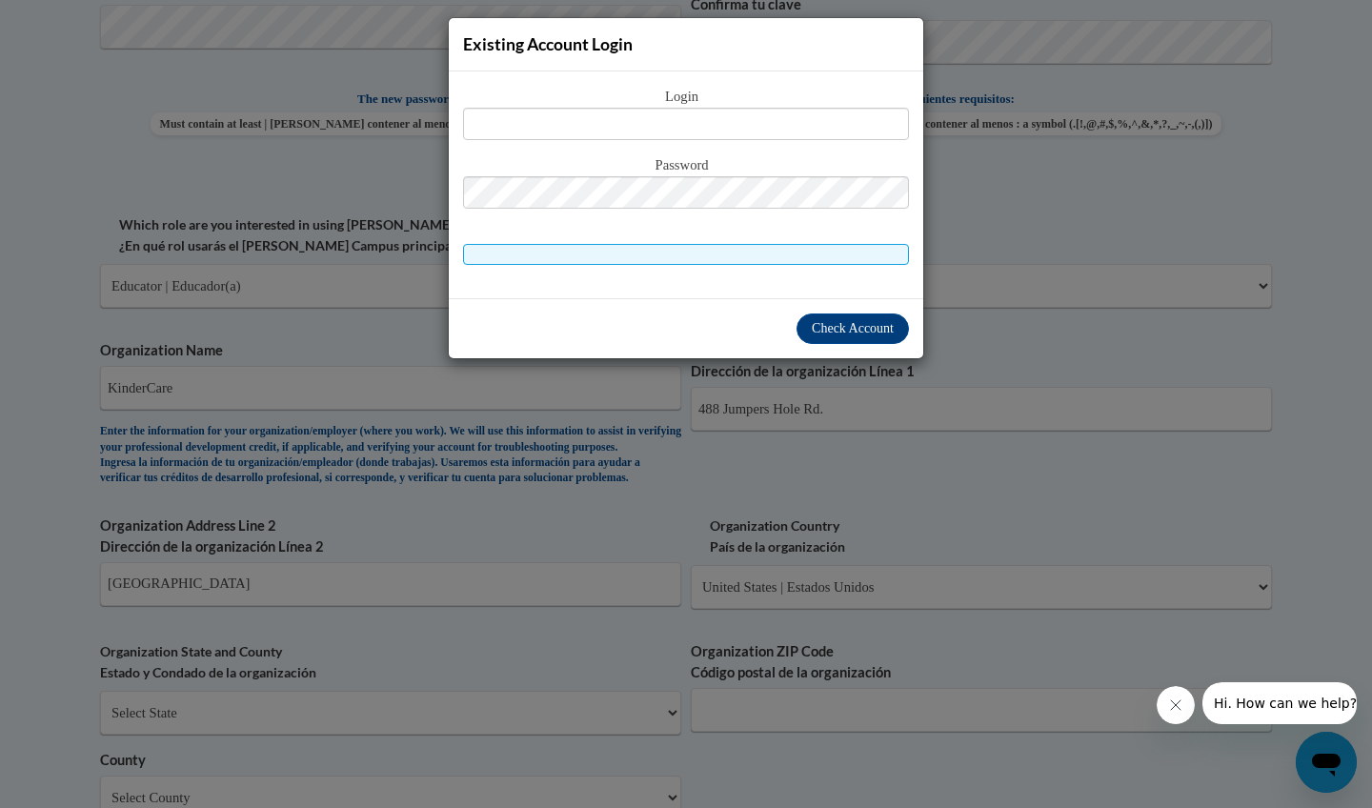
click at [997, 471] on div "Existing Account Login Login Password" at bounding box center [686, 404] width 1372 height 808
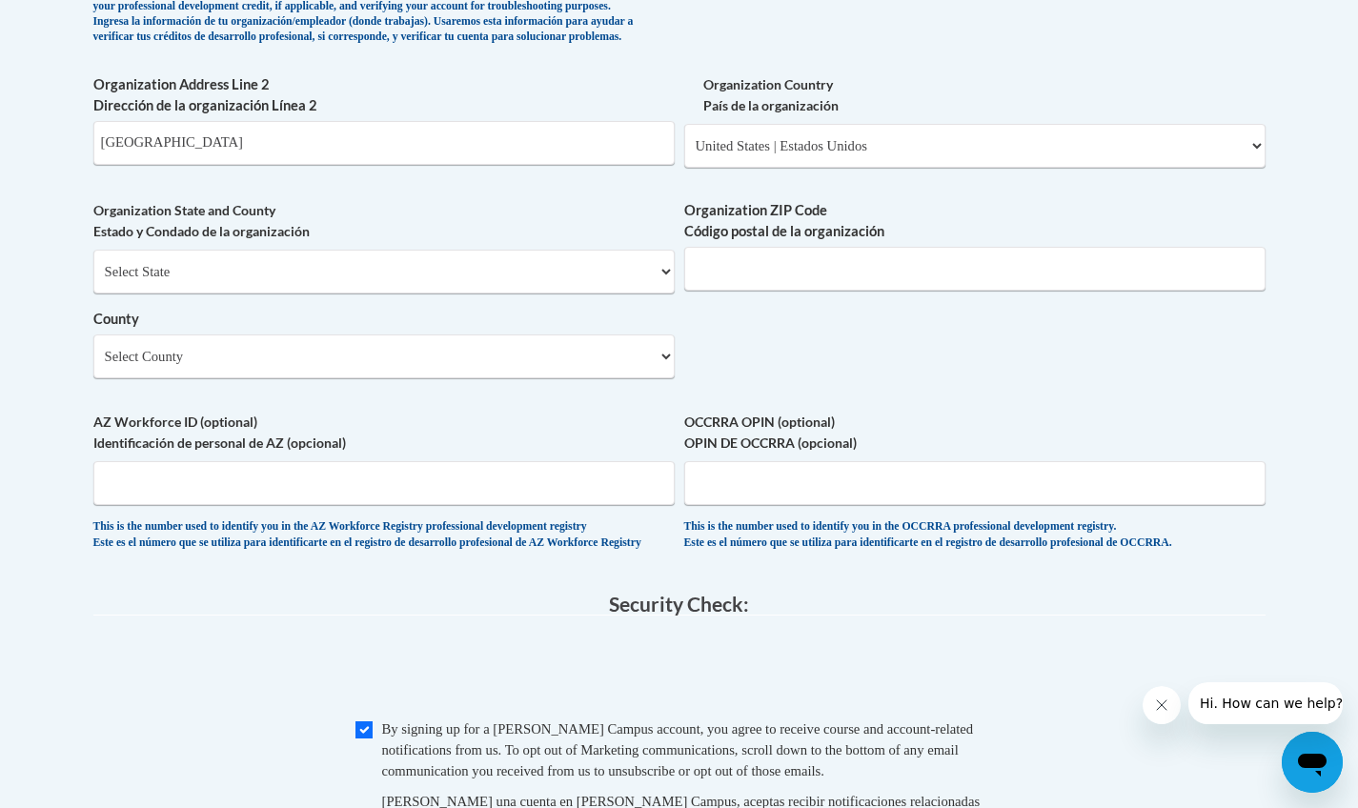
scroll to position [1637, 0]
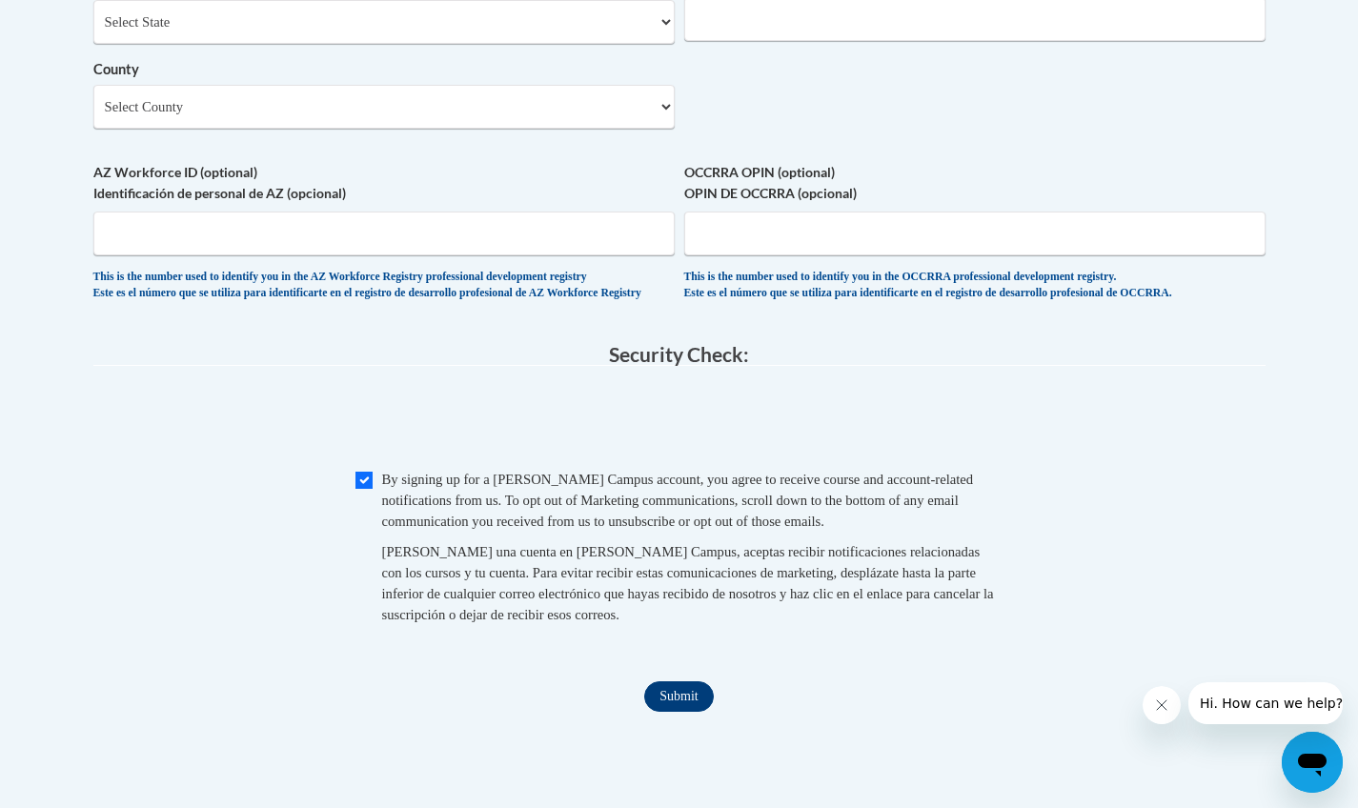
click at [667, 711] on input "Submit" at bounding box center [678, 696] width 69 height 30
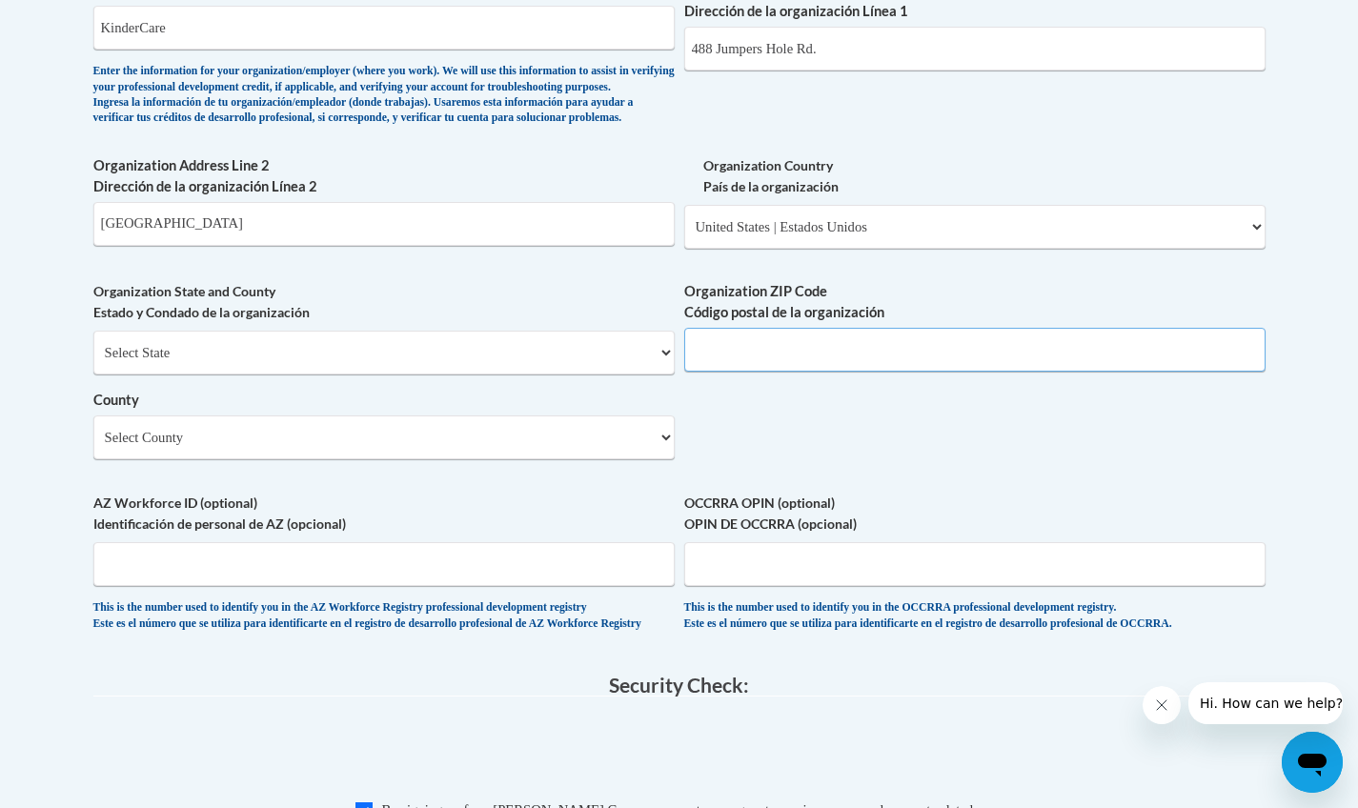
scroll to position [1159, 0]
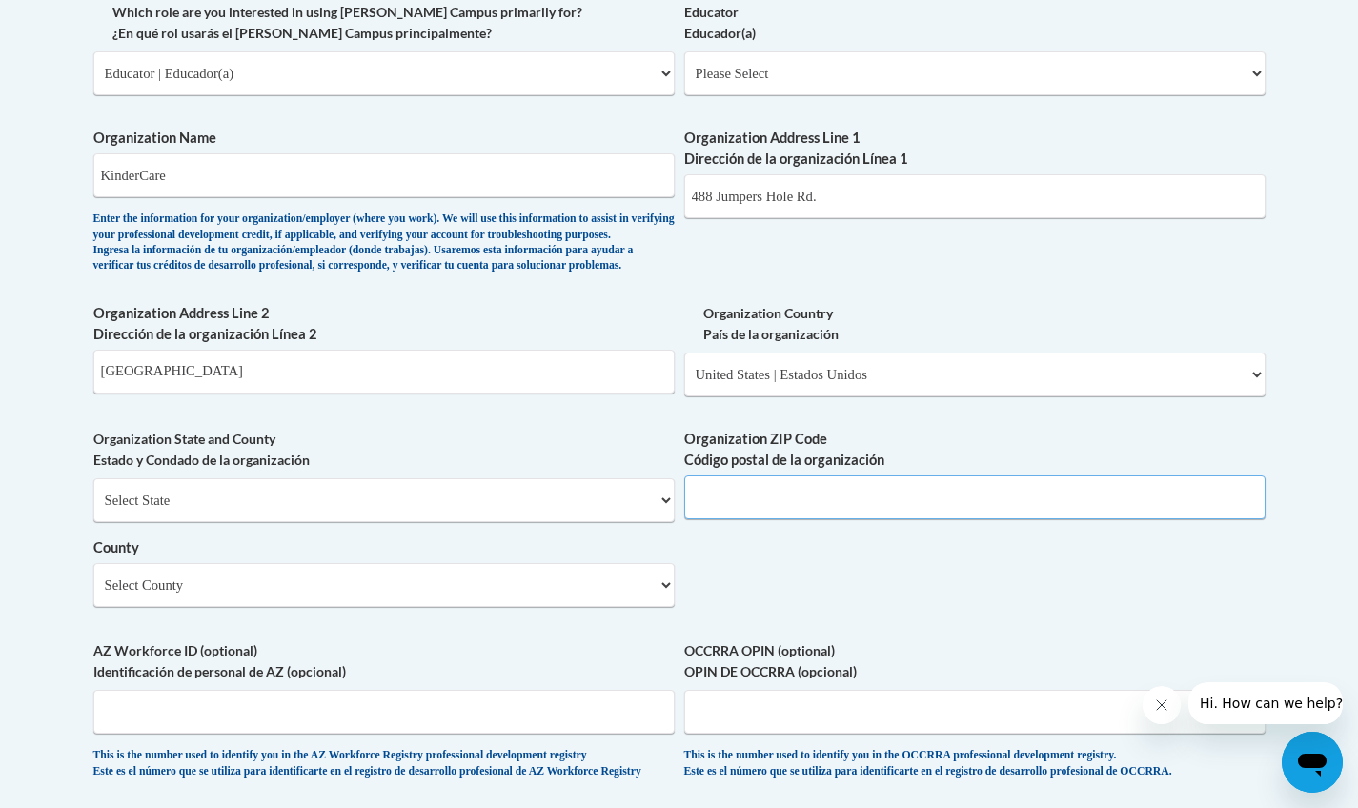
click at [733, 506] on input "Organization ZIP Code Código postal de la organización" at bounding box center [974, 497] width 581 height 44
type input "21146"
click at [866, 601] on div "What is your first name? ¿Cuál es tu nombre? Christopher What is your last name…" at bounding box center [679, 108] width 1172 height 1382
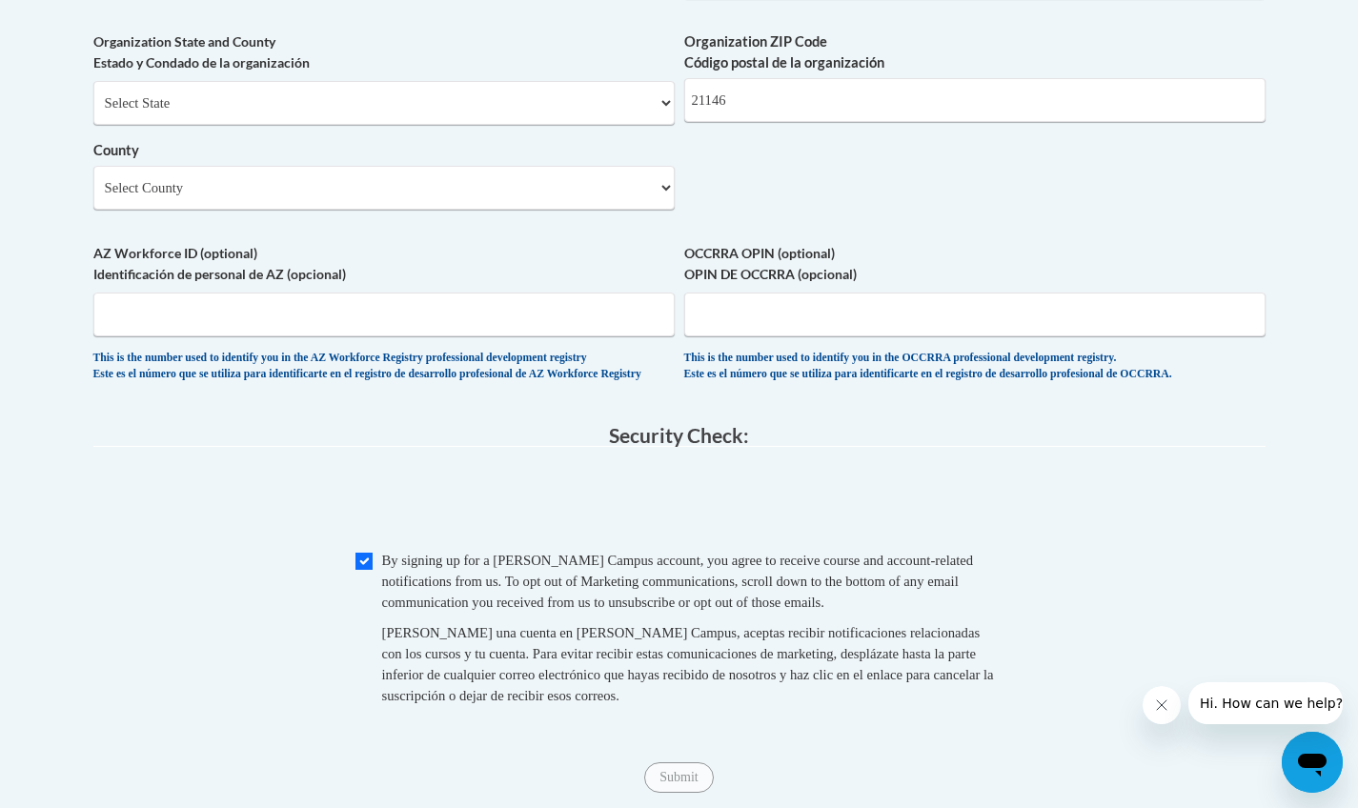
scroll to position [1756, 0]
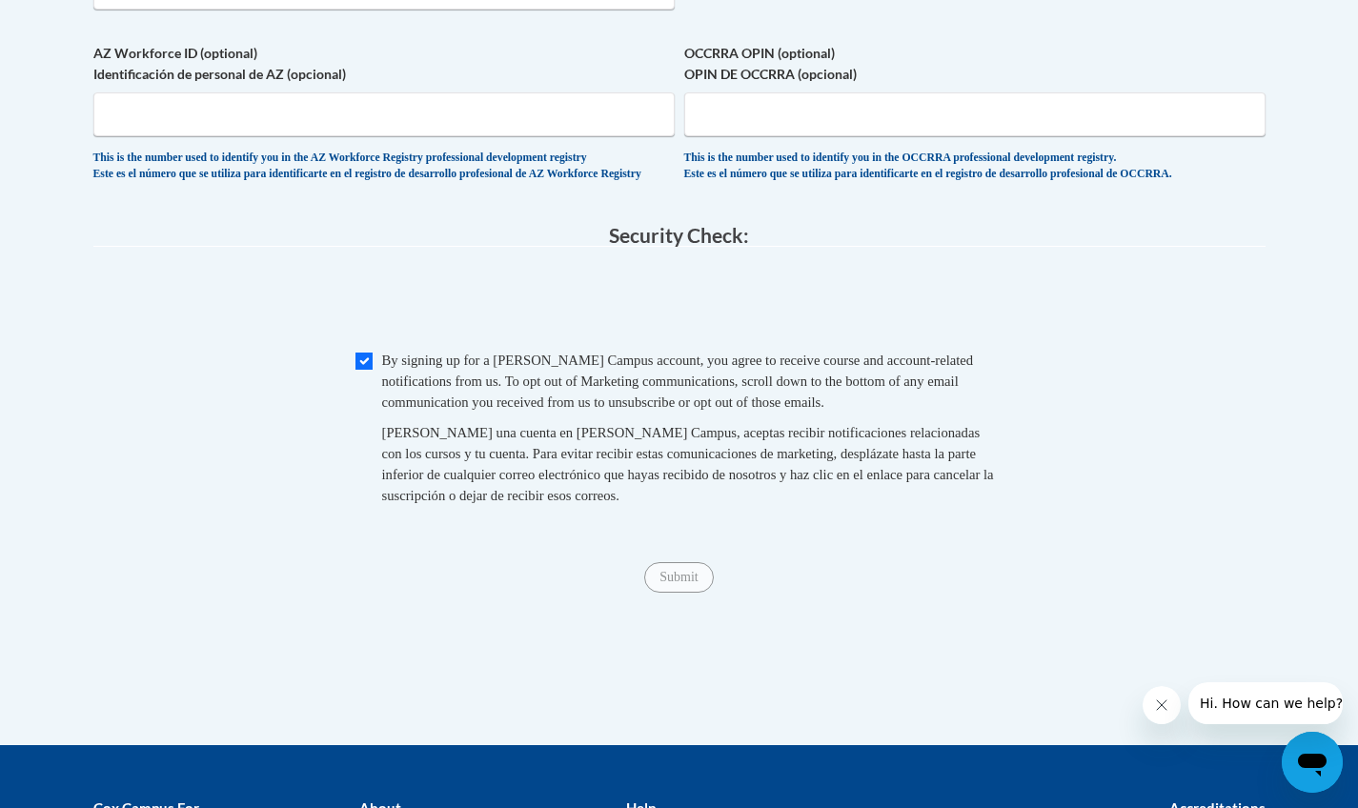
click at [368, 370] on input "Checkbox" at bounding box center [363, 361] width 17 height 17
click at [367, 370] on input "Checkbox" at bounding box center [363, 361] width 17 height 17
checkbox input "true"
click at [662, 593] on input "Submit" at bounding box center [678, 577] width 69 height 30
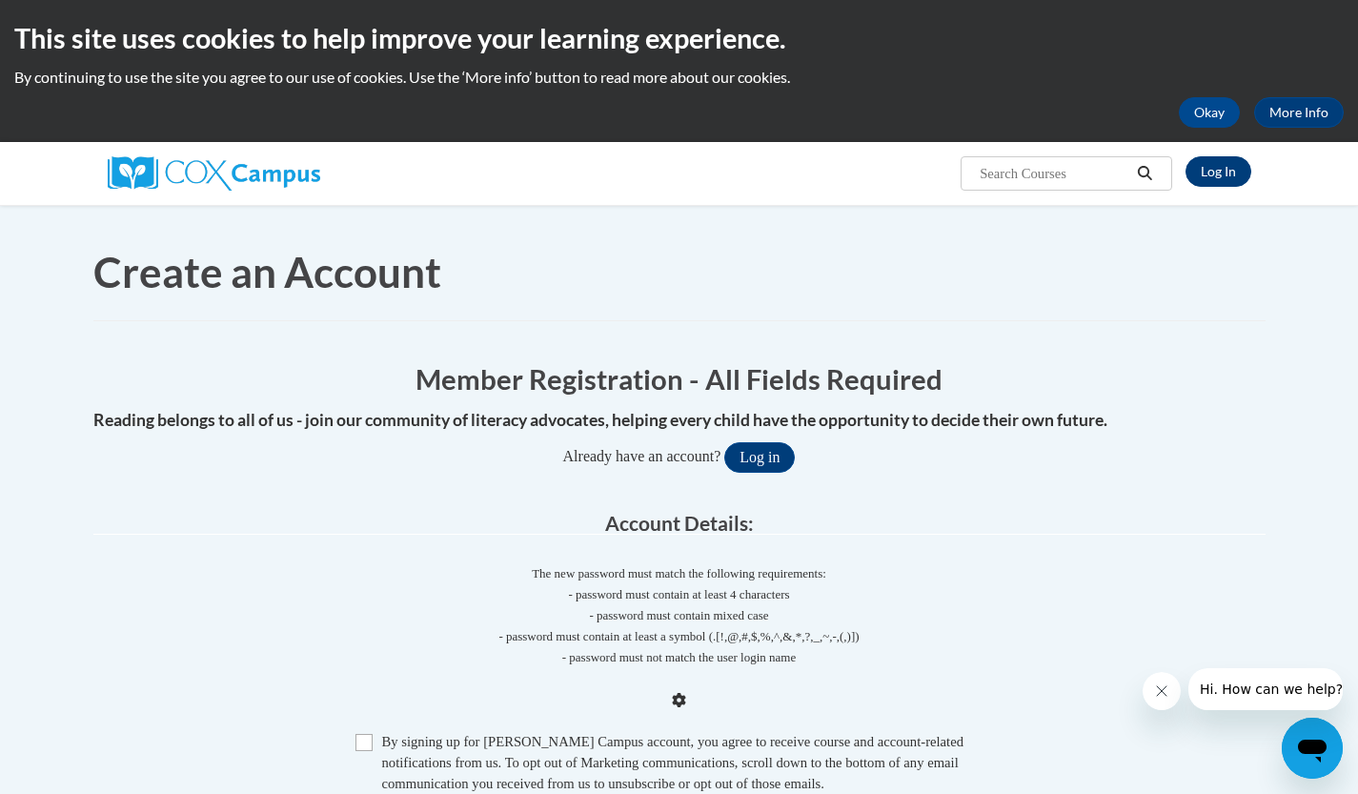
click at [1192, 156] on link "Log In" at bounding box center [1218, 171] width 66 height 30
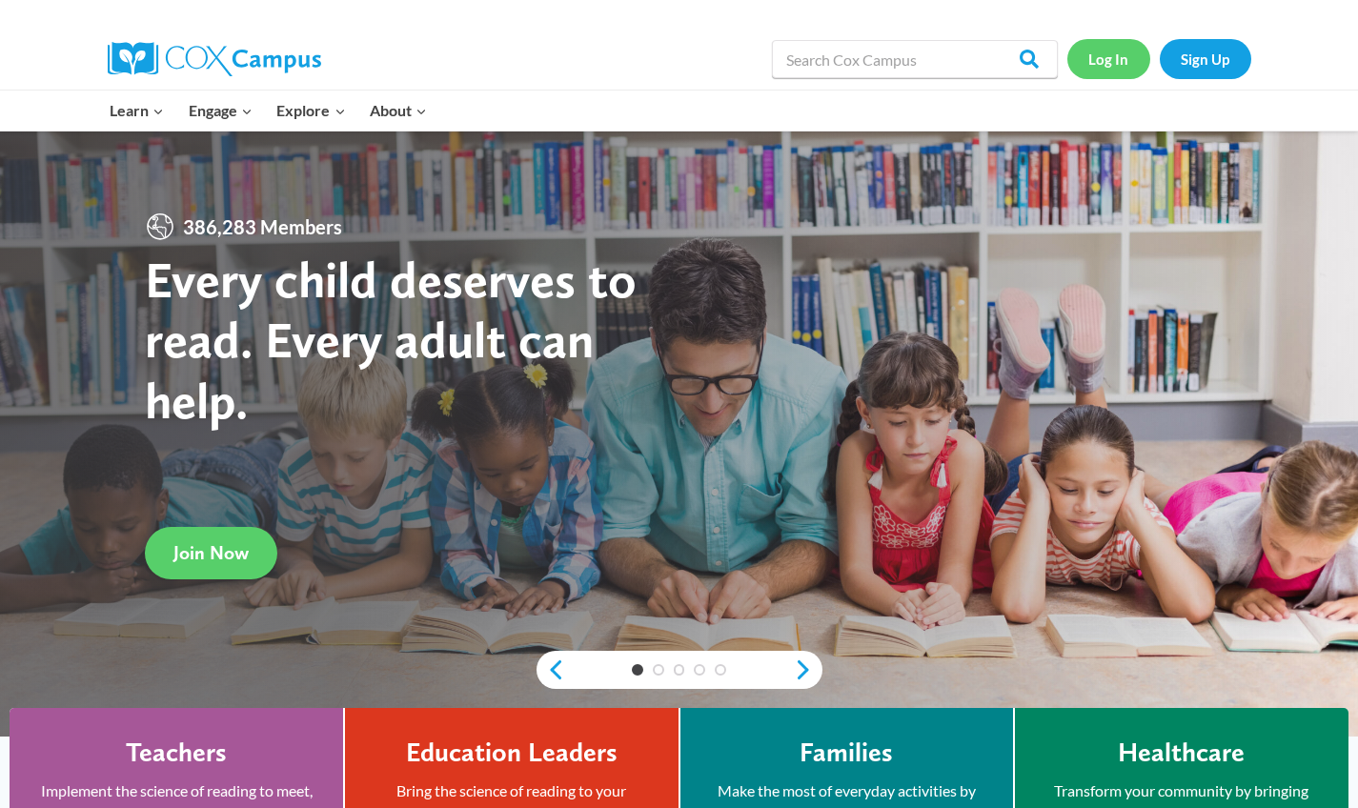
click at [1115, 51] on link "Log In" at bounding box center [1108, 58] width 83 height 39
click at [1100, 56] on link "Log In" at bounding box center [1108, 58] width 83 height 39
